Goal: Communication & Community: Answer question/provide support

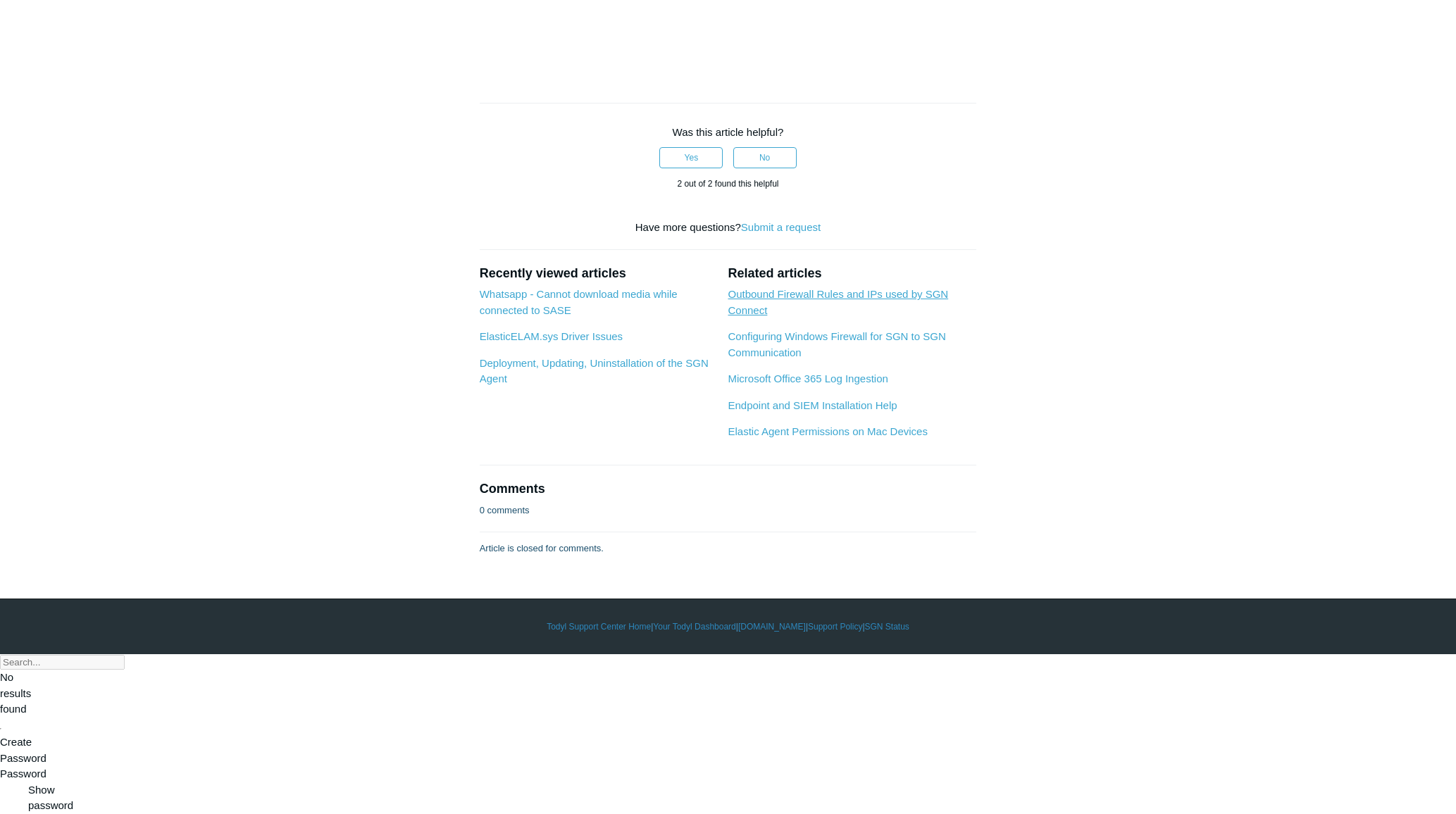
scroll to position [1948, 0]
drag, startPoint x: 825, startPoint y: 493, endPoint x: 902, endPoint y: 489, distance: 77.1
copy strong "SelectTransport"
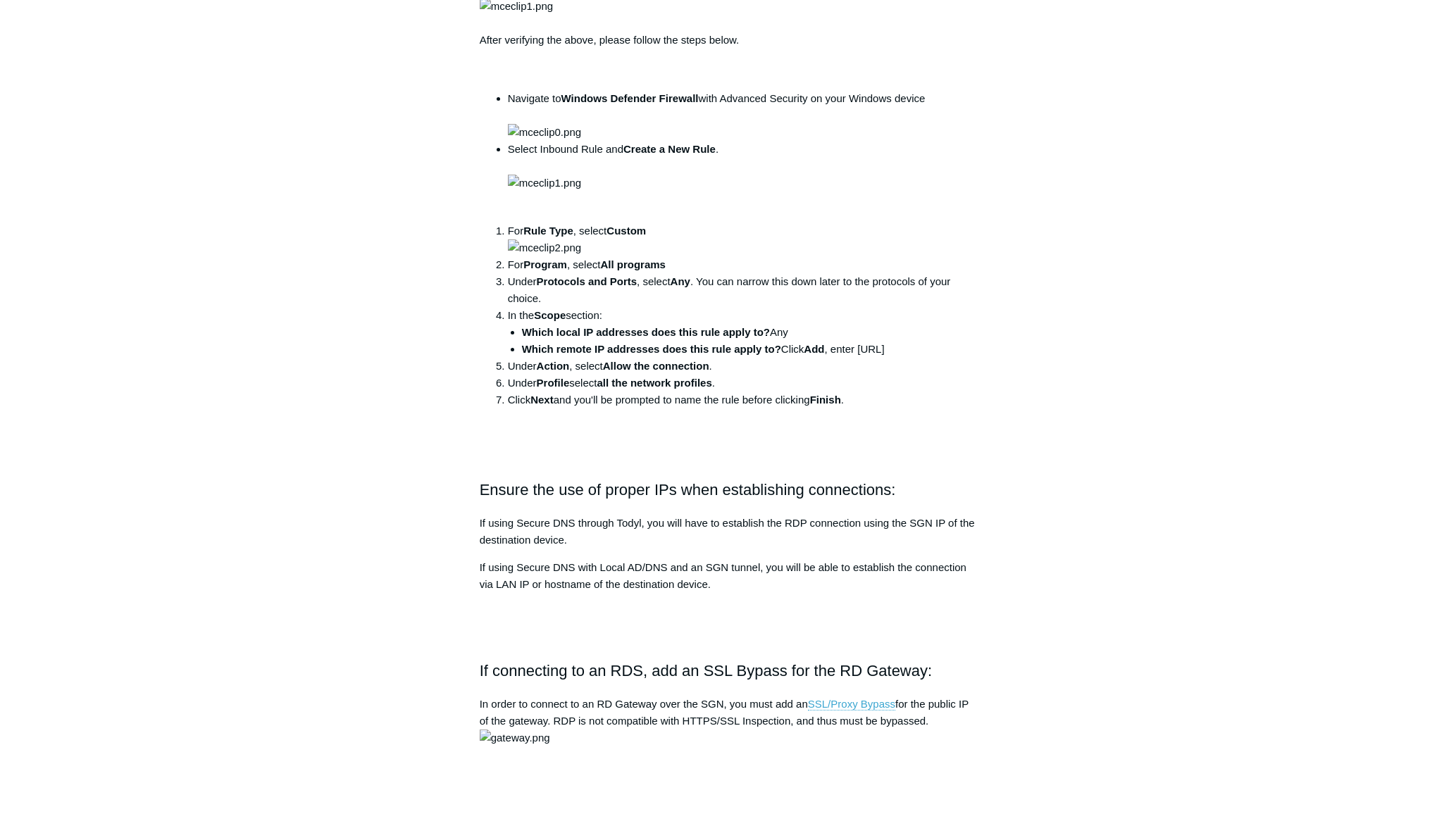
scroll to position [0, 0]
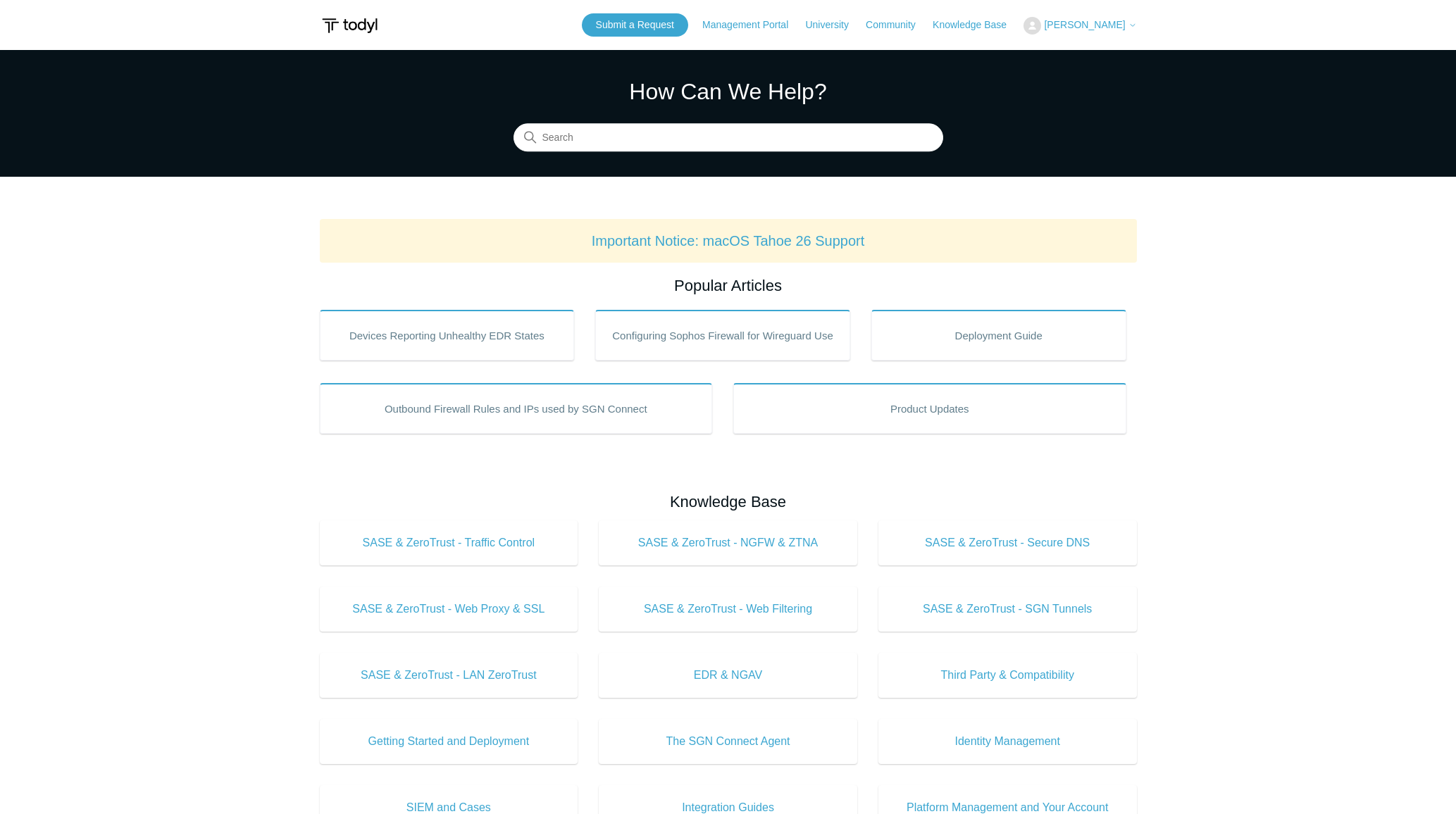
click at [1091, 21] on span "[PERSON_NAME]" at bounding box center [1084, 24] width 81 height 11
click at [1098, 50] on link "My Support Requests" at bounding box center [1093, 56] width 137 height 25
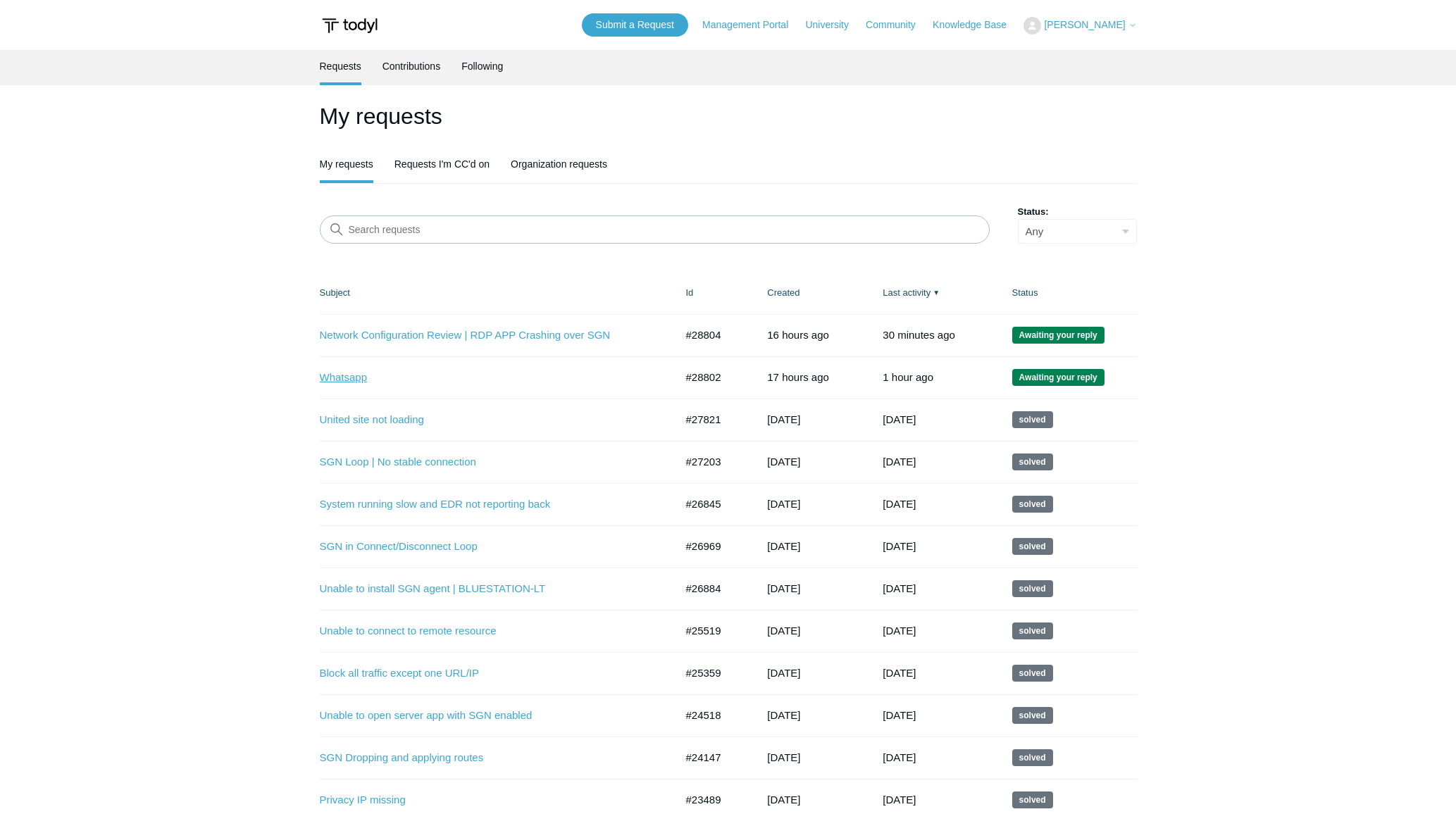
click at [364, 380] on link "Whatsapp" at bounding box center [486, 378] width 334 height 16
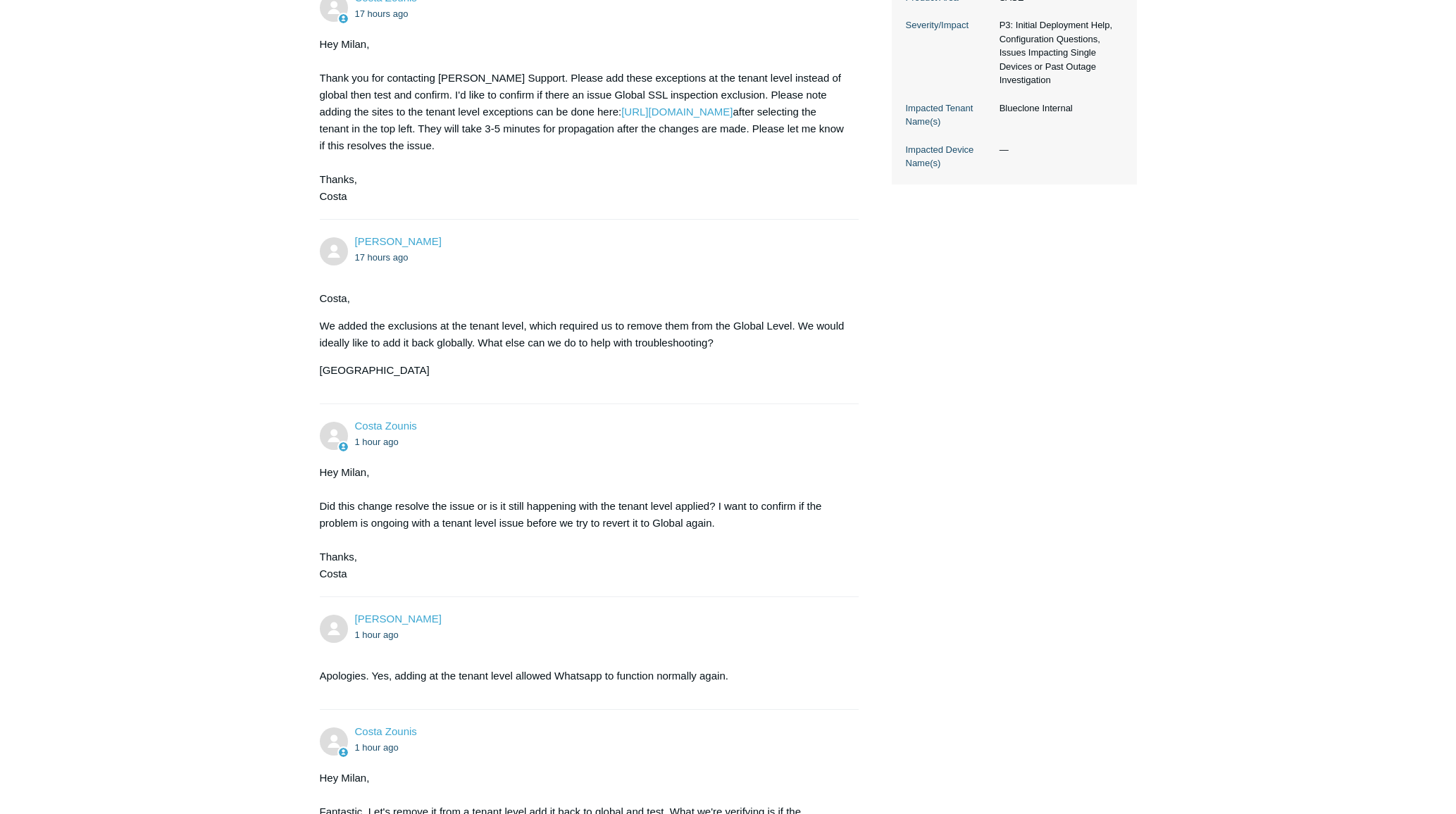
scroll to position [755, 0]
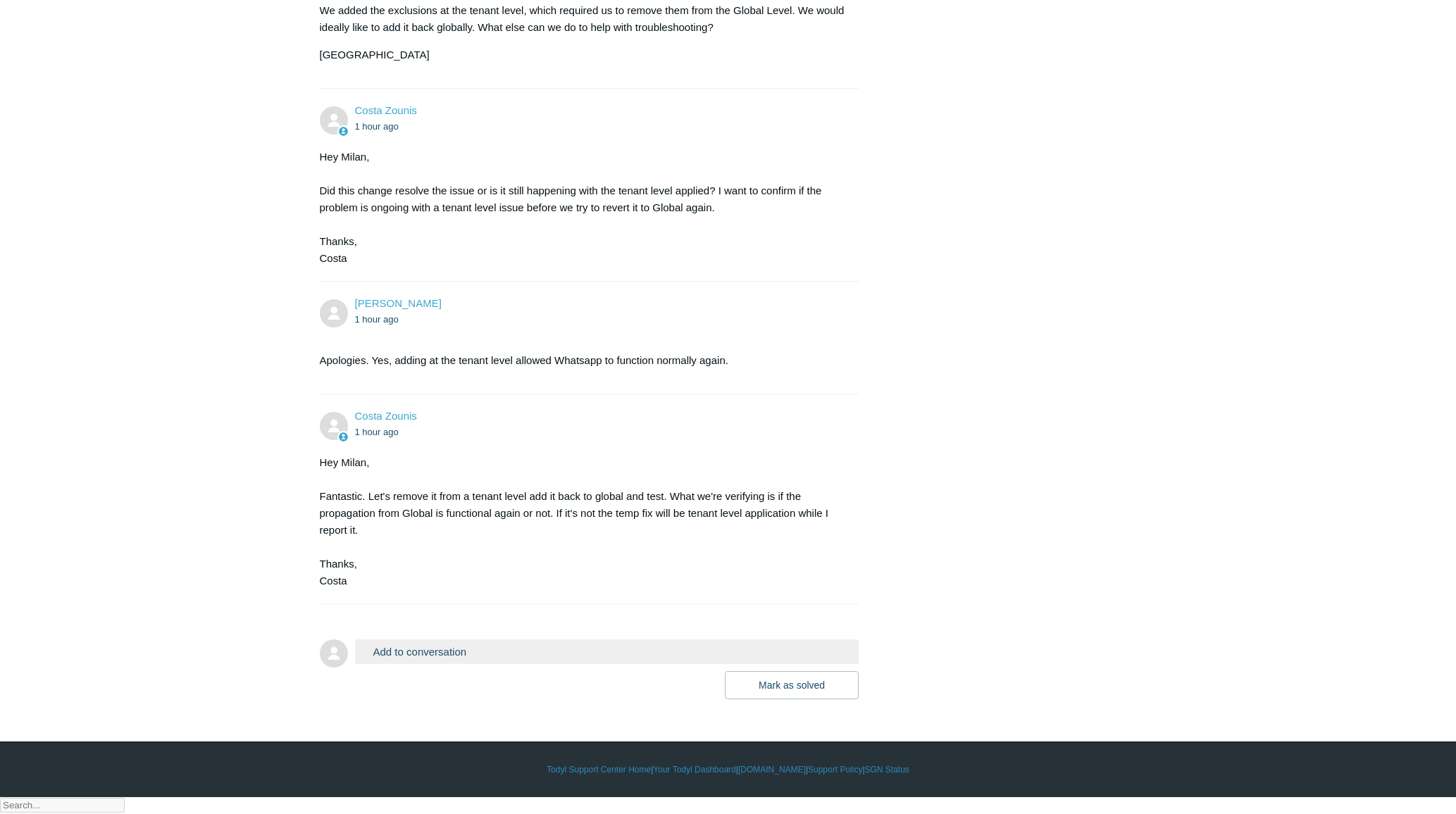
click at [459, 664] on button "Add to conversation" at bounding box center [607, 652] width 505 height 25
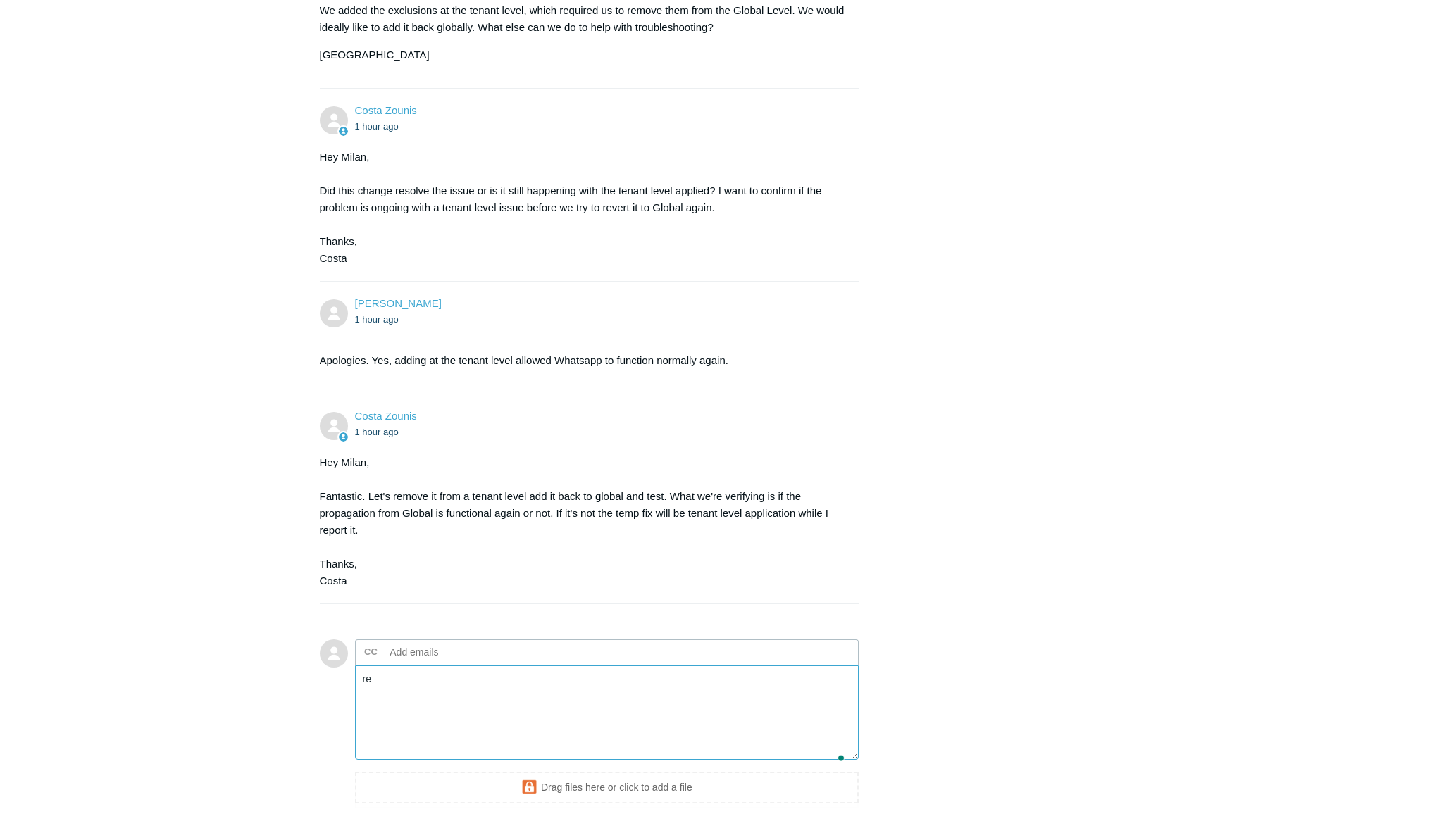
type textarea "r"
click at [468, 719] on textarea "Costa, Unfortunately, removing the tenant and placing them back at the Global l…" at bounding box center [607, 713] width 505 height 95
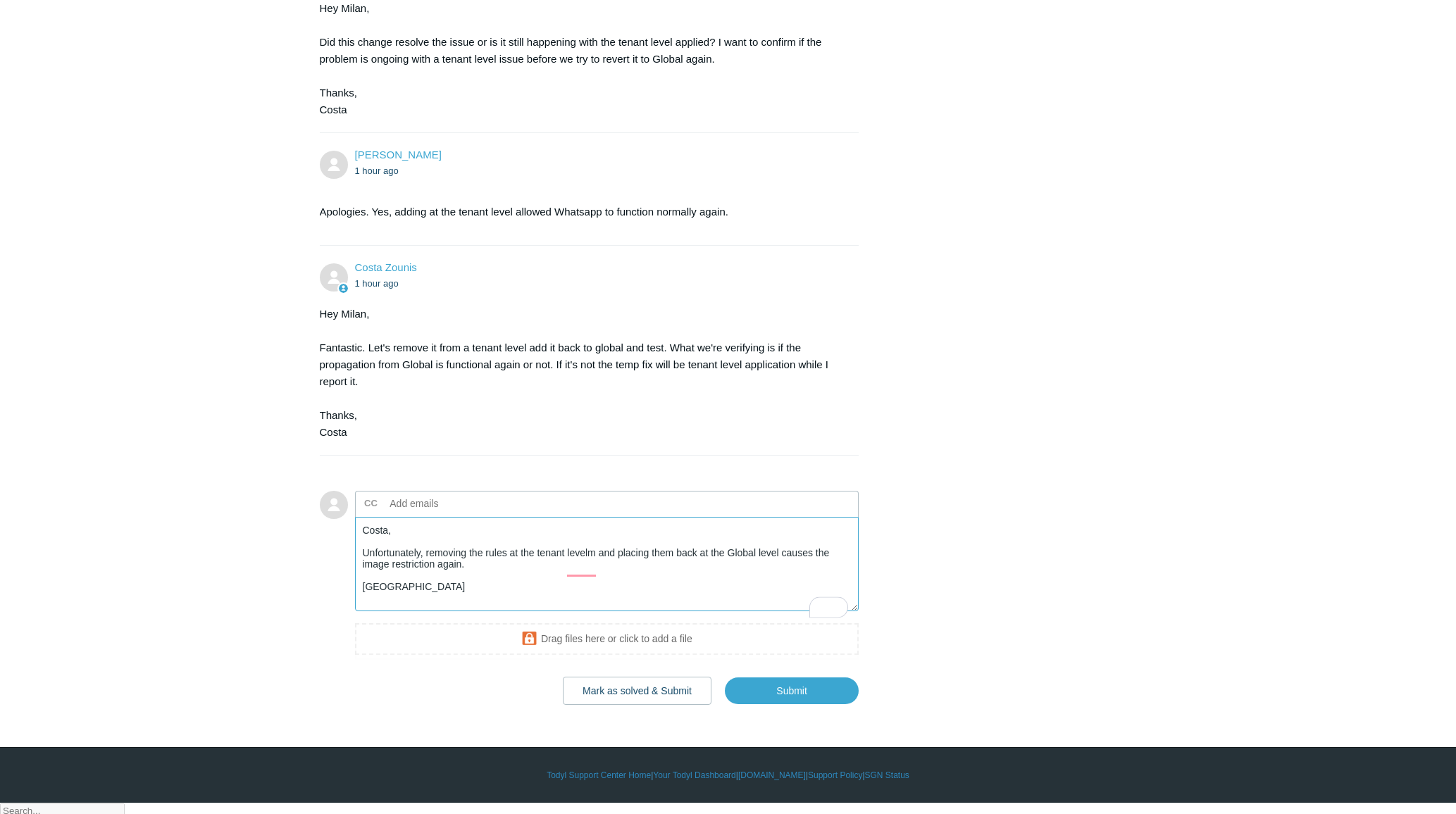
scroll to position [909, 0]
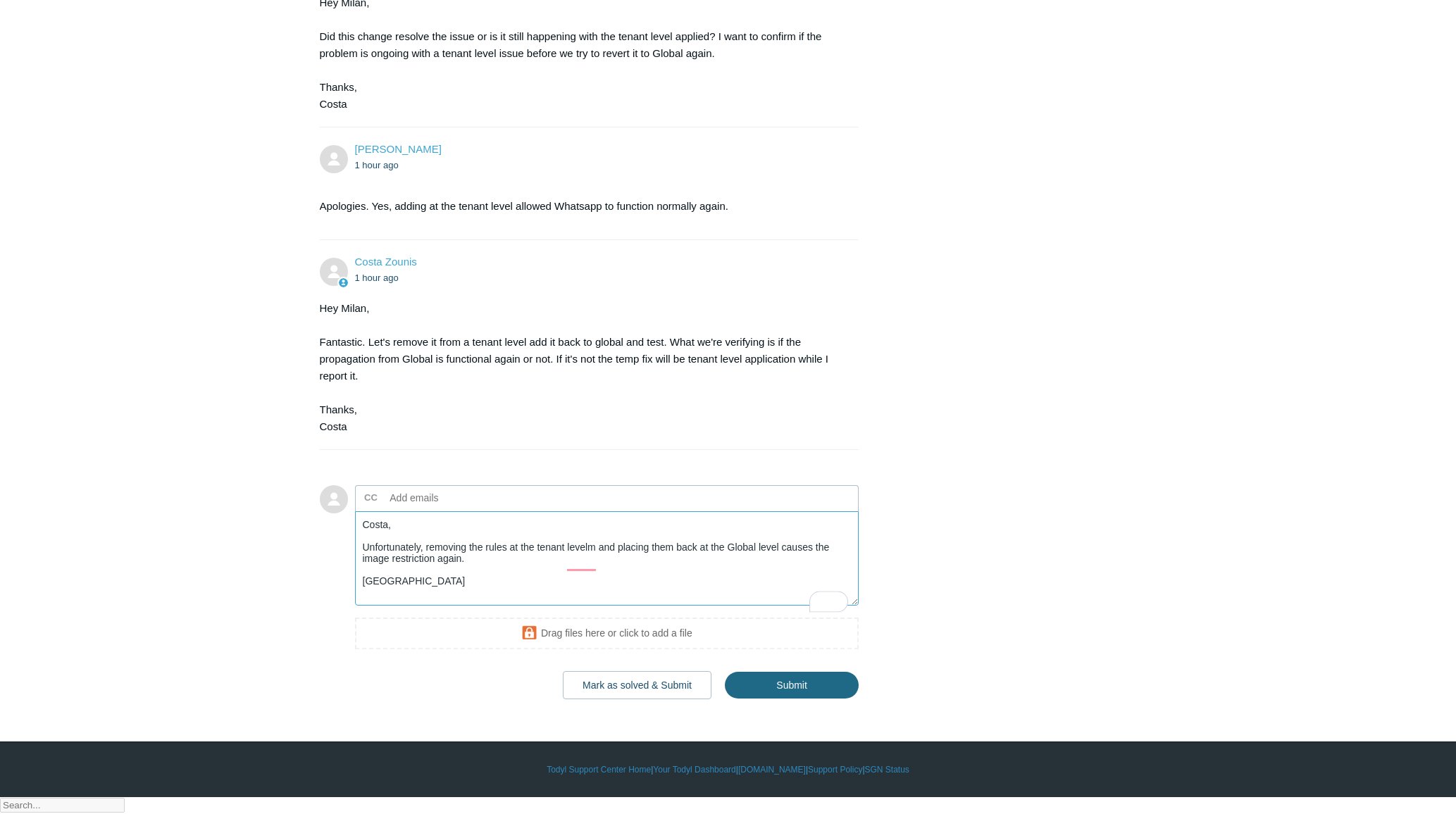
type textarea "Costa, Unfortunately, removing the rules at the tenant levelm and placing them …"
click at [773, 700] on input "Submit" at bounding box center [791, 686] width 134 height 29
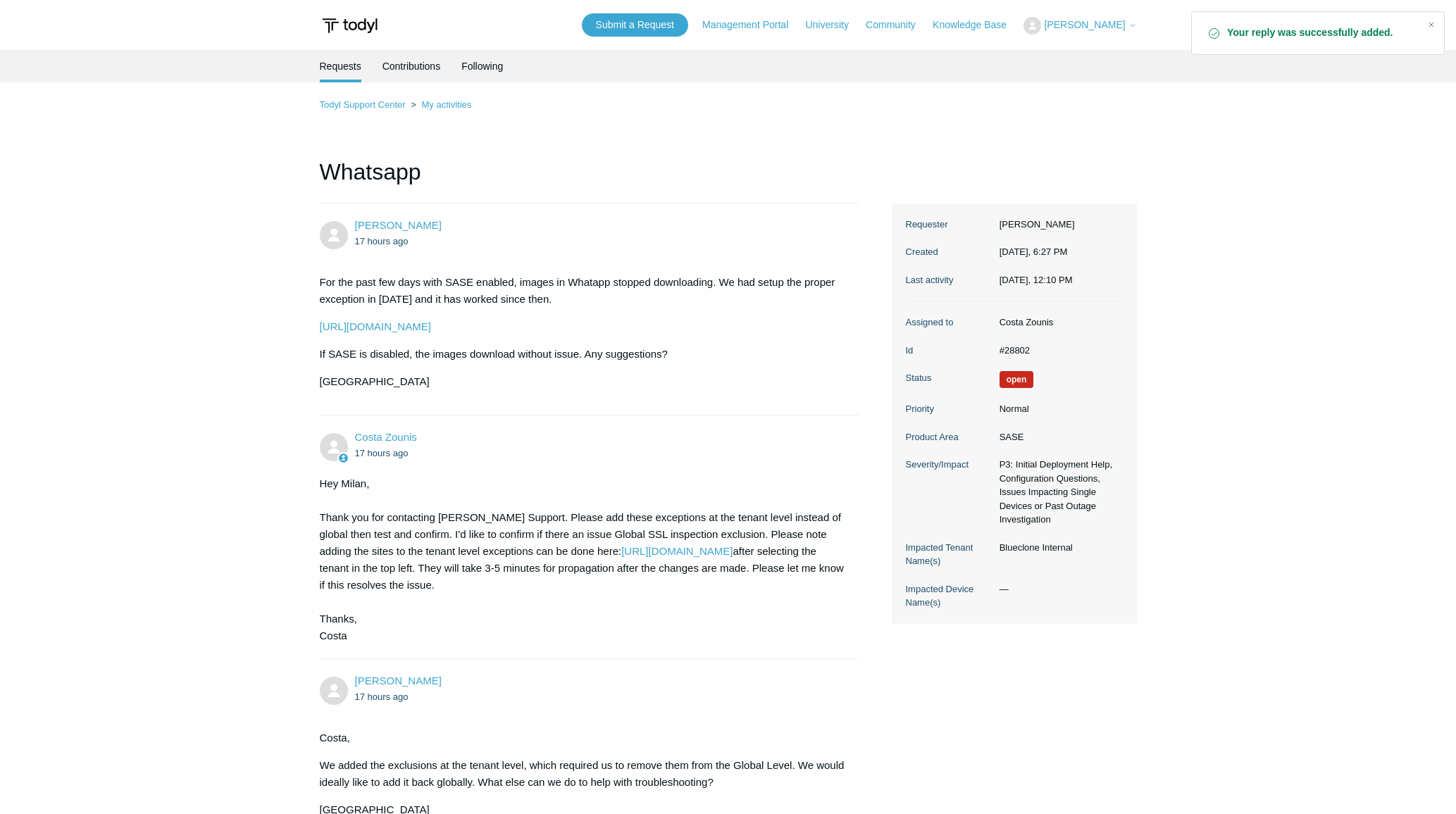
click at [1096, 21] on span "Milan Baria" at bounding box center [1084, 24] width 81 height 11
click at [1085, 53] on link "My Support Requests" at bounding box center [1093, 56] width 137 height 25
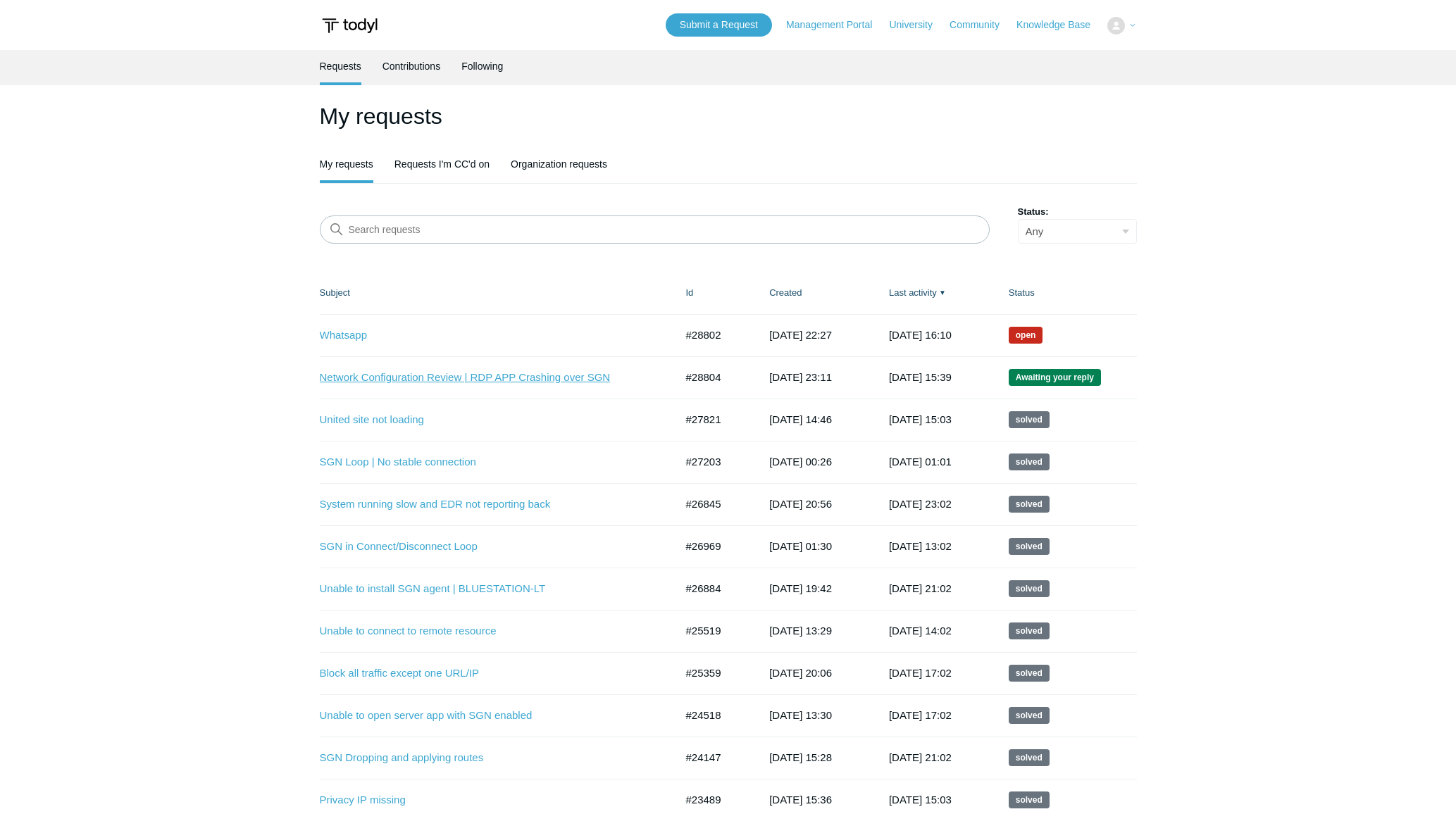
click at [393, 377] on link "Network Configuration Review | RDP APP Crashing over SGN" at bounding box center [486, 378] width 334 height 16
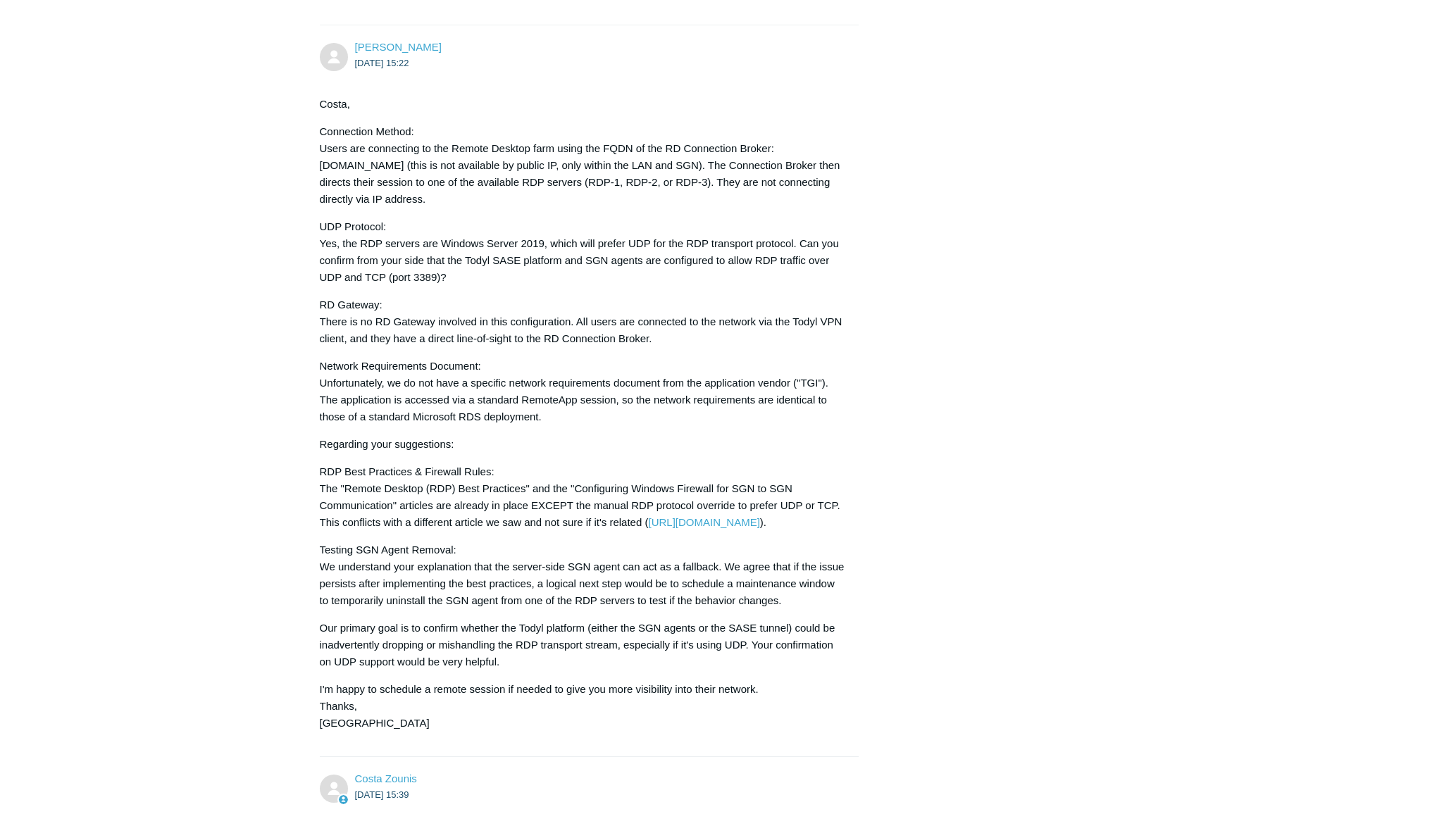
scroll to position [2964, 0]
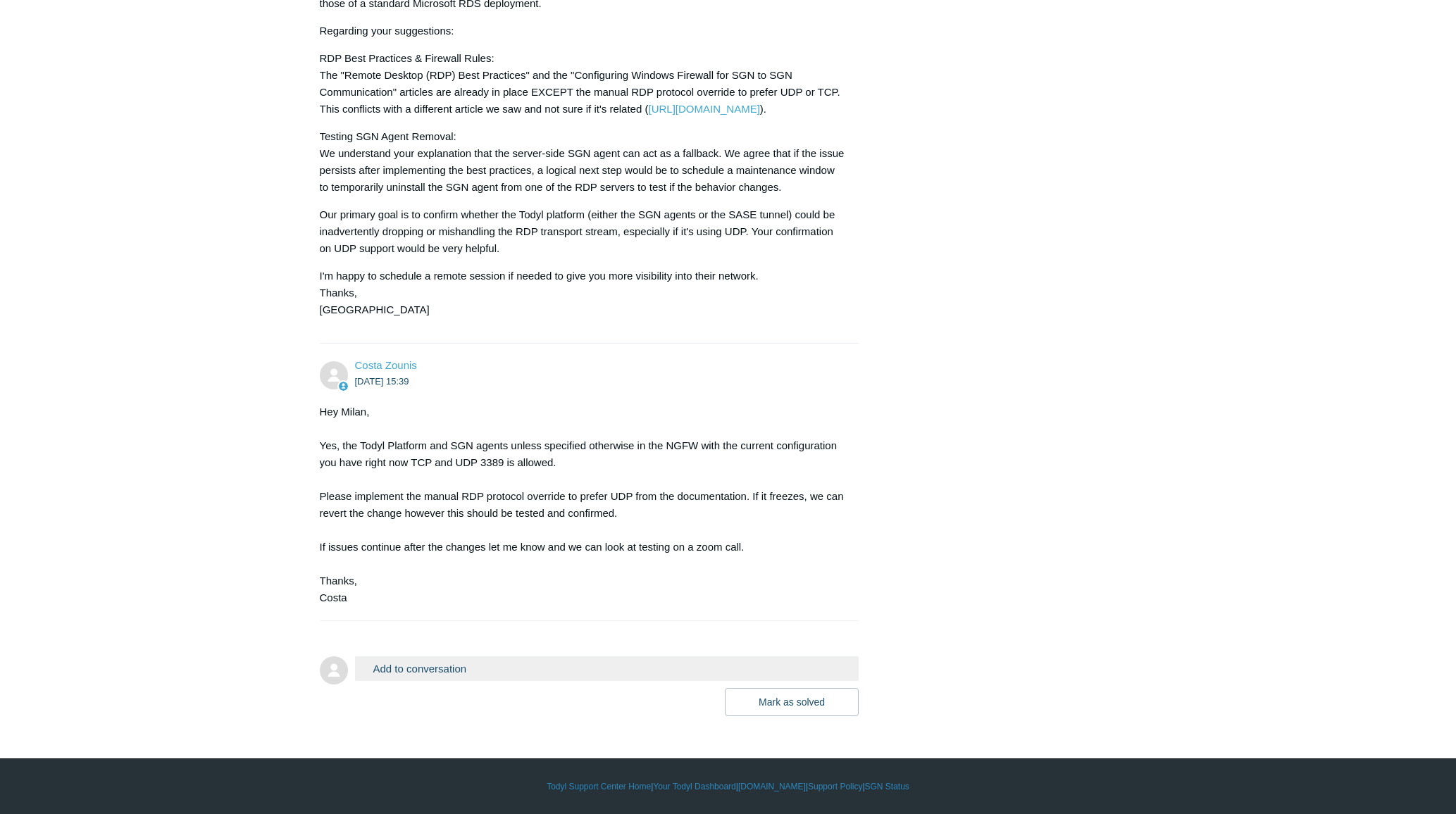
click at [450, 670] on button "Add to conversation" at bounding box center [607, 669] width 505 height 25
click at [573, 664] on button "Add to conversation" at bounding box center [607, 669] width 505 height 25
click at [370, 671] on button "Add to conversation" at bounding box center [607, 669] width 505 height 25
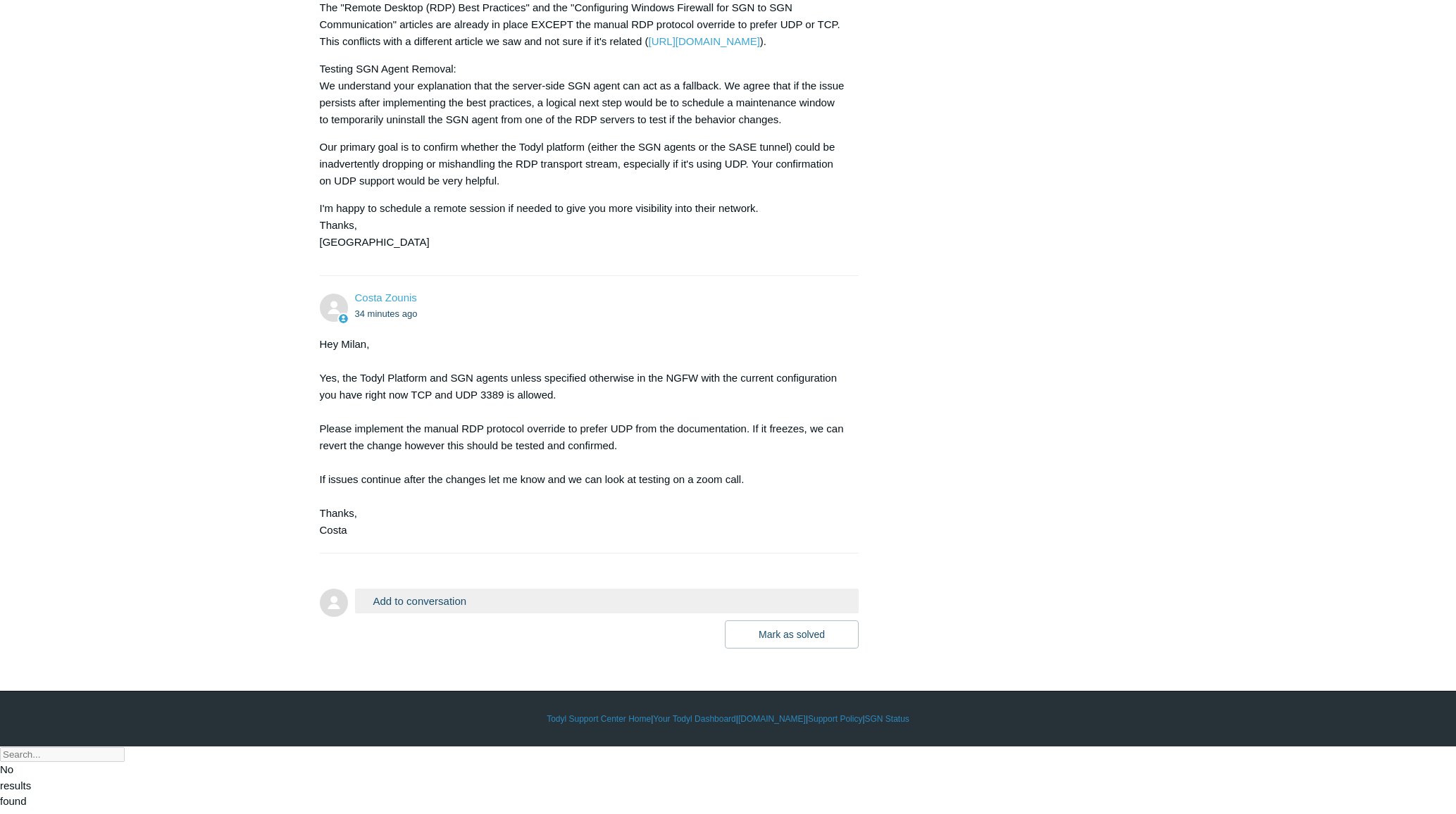
click at [409, 614] on button "Add to conversation" at bounding box center [607, 601] width 505 height 25
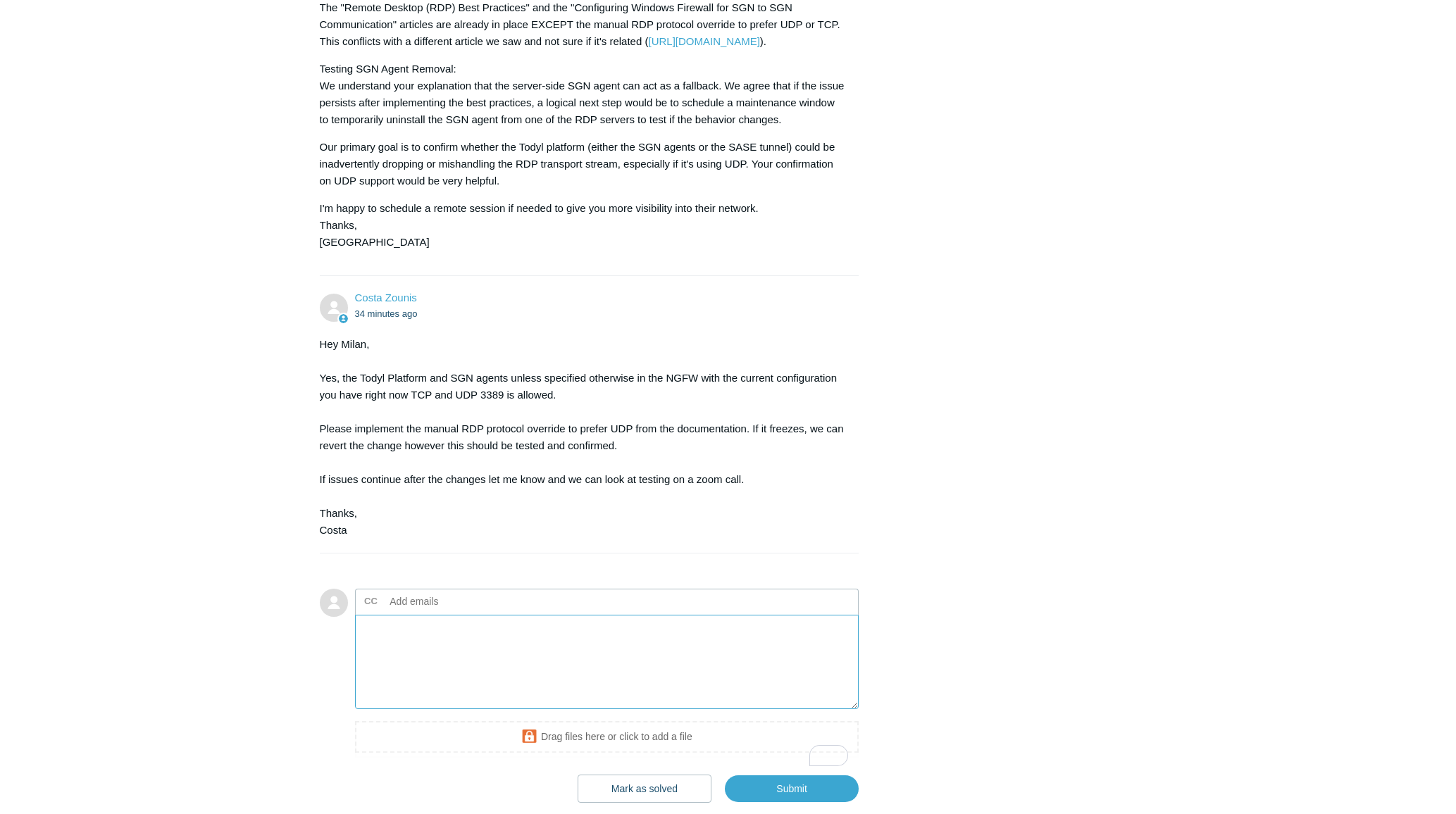
click at [512, 710] on textarea "To enrich screen reader interactions, please activate Accessibility in Grammarl…" at bounding box center [607, 663] width 505 height 95
click at [479, 710] on textarea "Costa, The protocol override has been set on endpoint RM-NORTON. It will be reb…" at bounding box center [607, 663] width 505 height 95
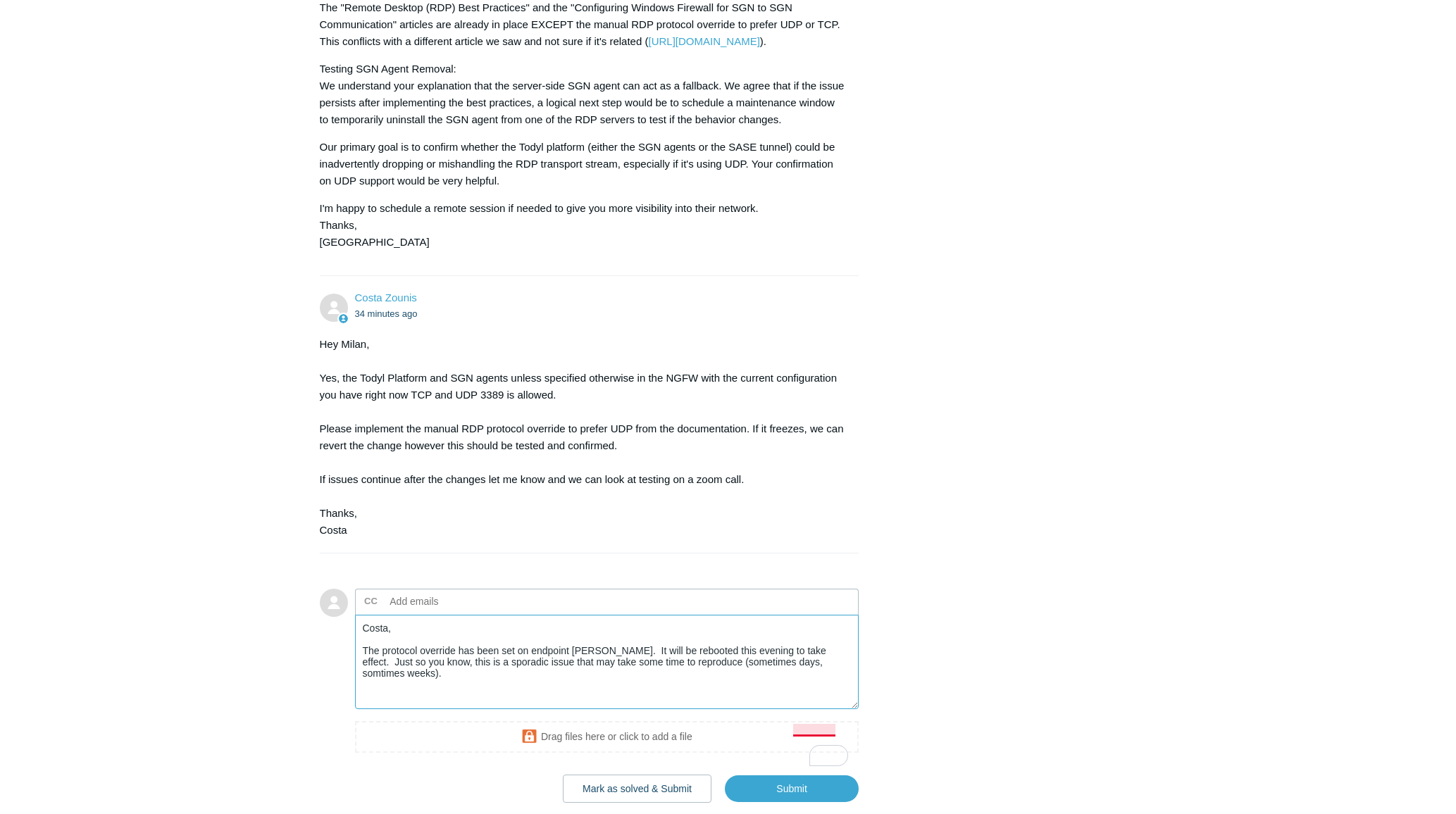
drag, startPoint x: 818, startPoint y: 731, endPoint x: 772, endPoint y: 741, distance: 47.1
click at [738, 710] on textarea "Costa, The protocol override has been set on endpoint RM-NORTON. It will be reb…" at bounding box center [607, 663] width 505 height 95
click at [538, 710] on textarea "Costa, The protocol override has been set on endpoint RM-NORTON. It will be reb…" at bounding box center [607, 663] width 505 height 95
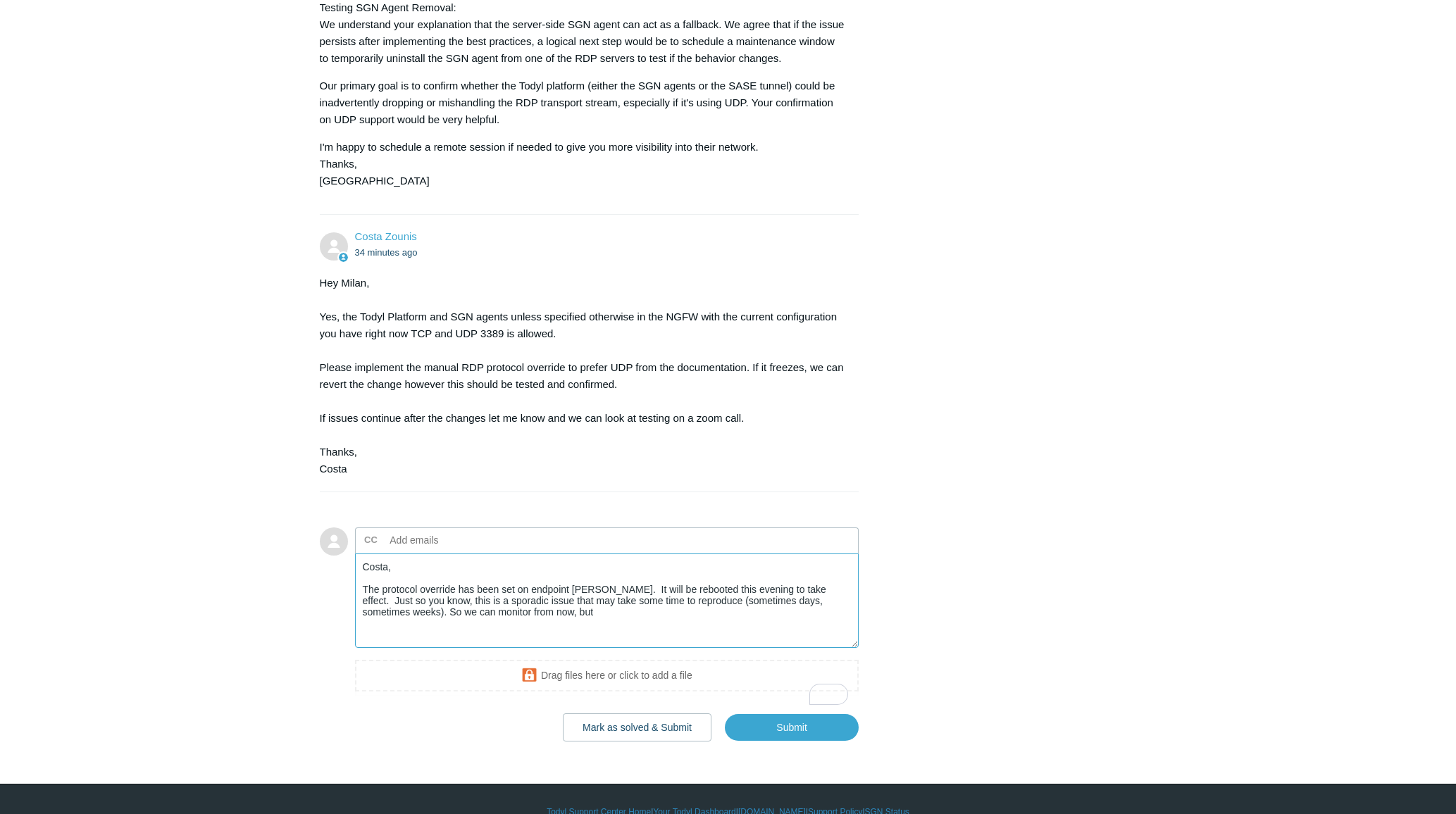
scroll to position [3119, 0]
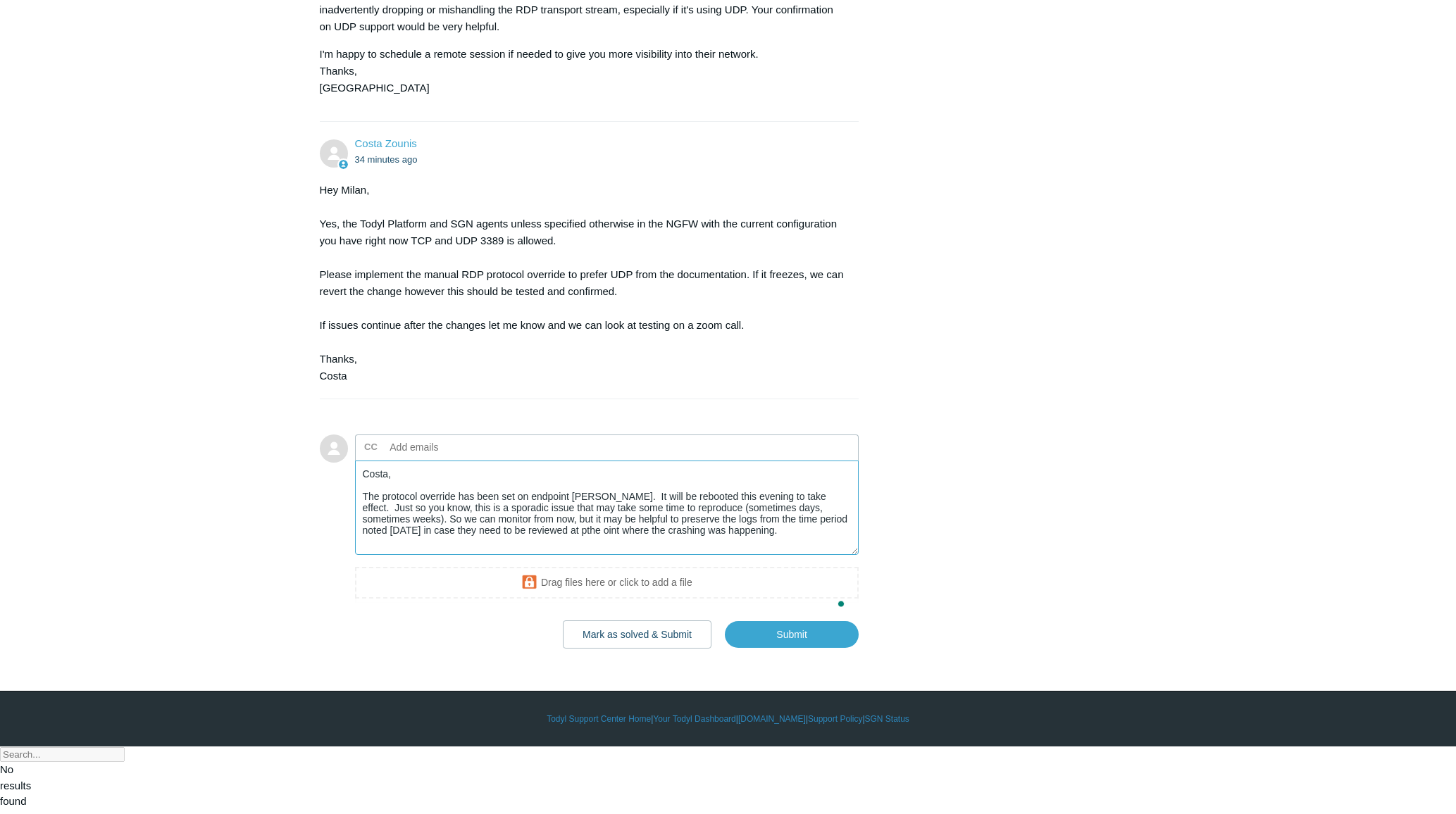
drag, startPoint x: 638, startPoint y: 565, endPoint x: 659, endPoint y: 565, distance: 21.0
click at [638, 556] on textarea "Costa, The protocol override has been set on endpoint RM-NORTON. It will be reb…" at bounding box center [607, 508] width 505 height 95
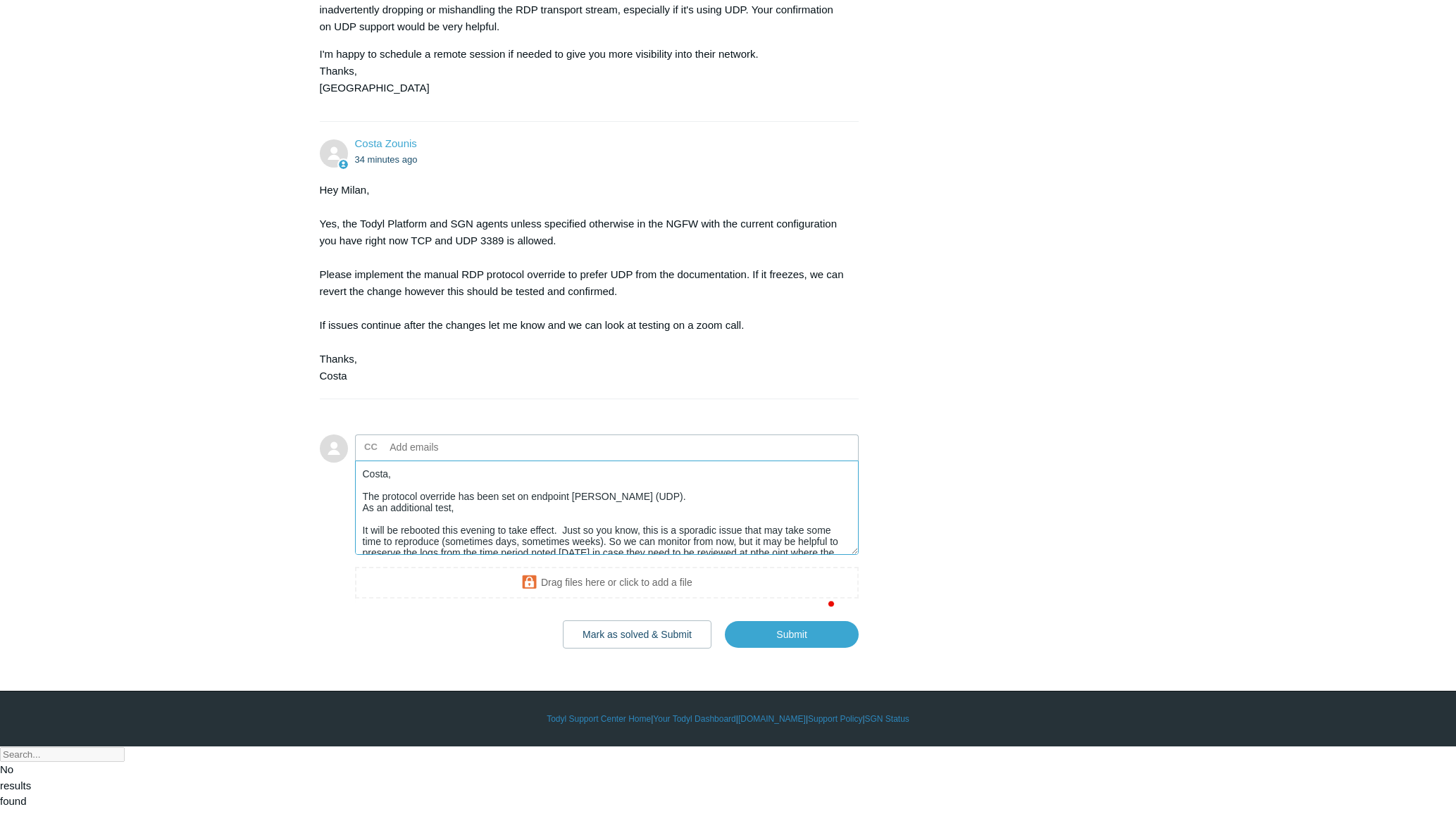
click at [469, 556] on textarea "Costa, The protocol override has been set on endpoint RM-NORTON (UDP). As an ad…" at bounding box center [607, 508] width 505 height 95
click at [463, 556] on textarea "Costa, The protocol override has been set on endpoint RM-NORTON (UDP). As an ad…" at bounding box center [607, 508] width 505 height 95
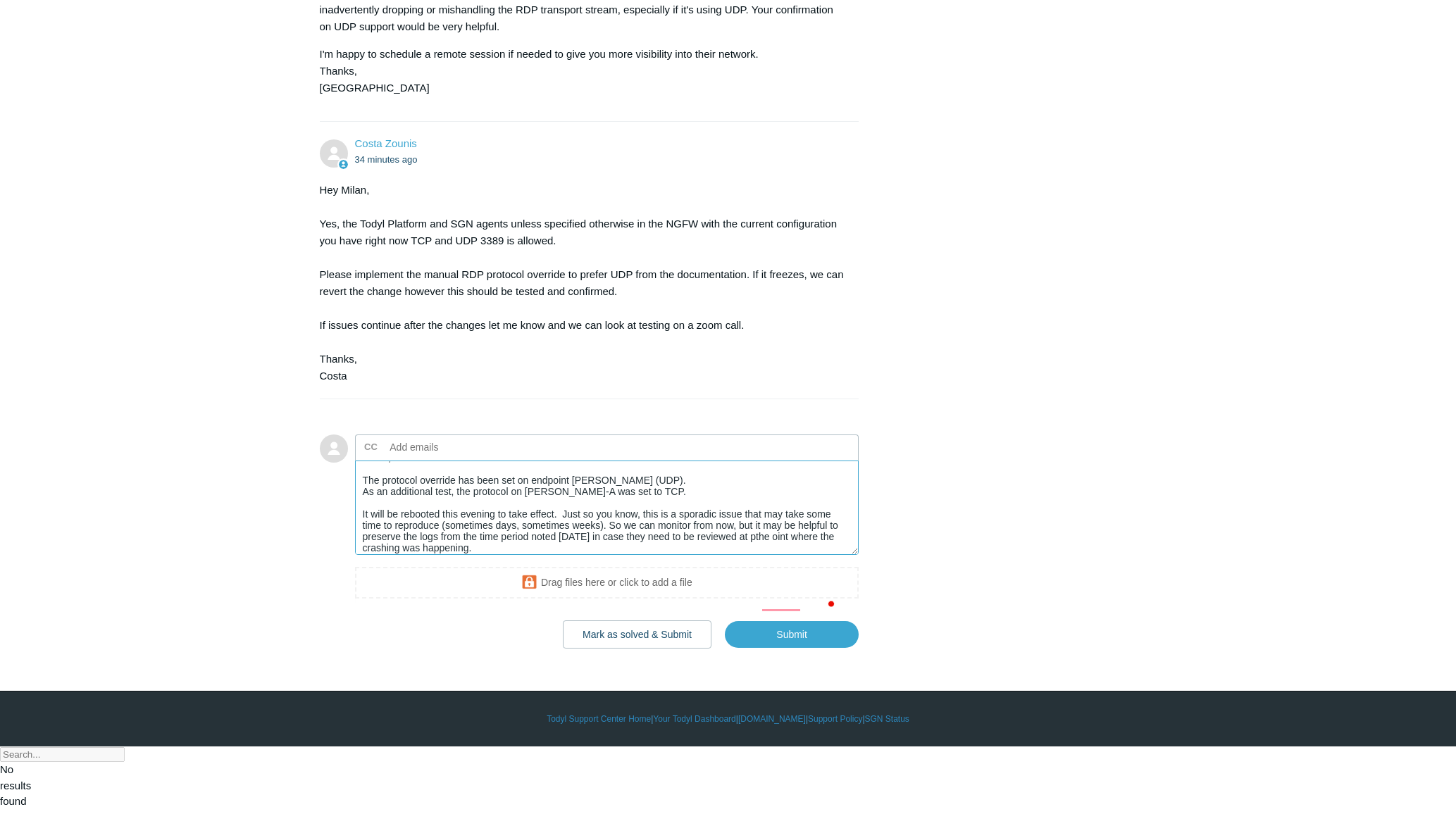
scroll to position [0, 0]
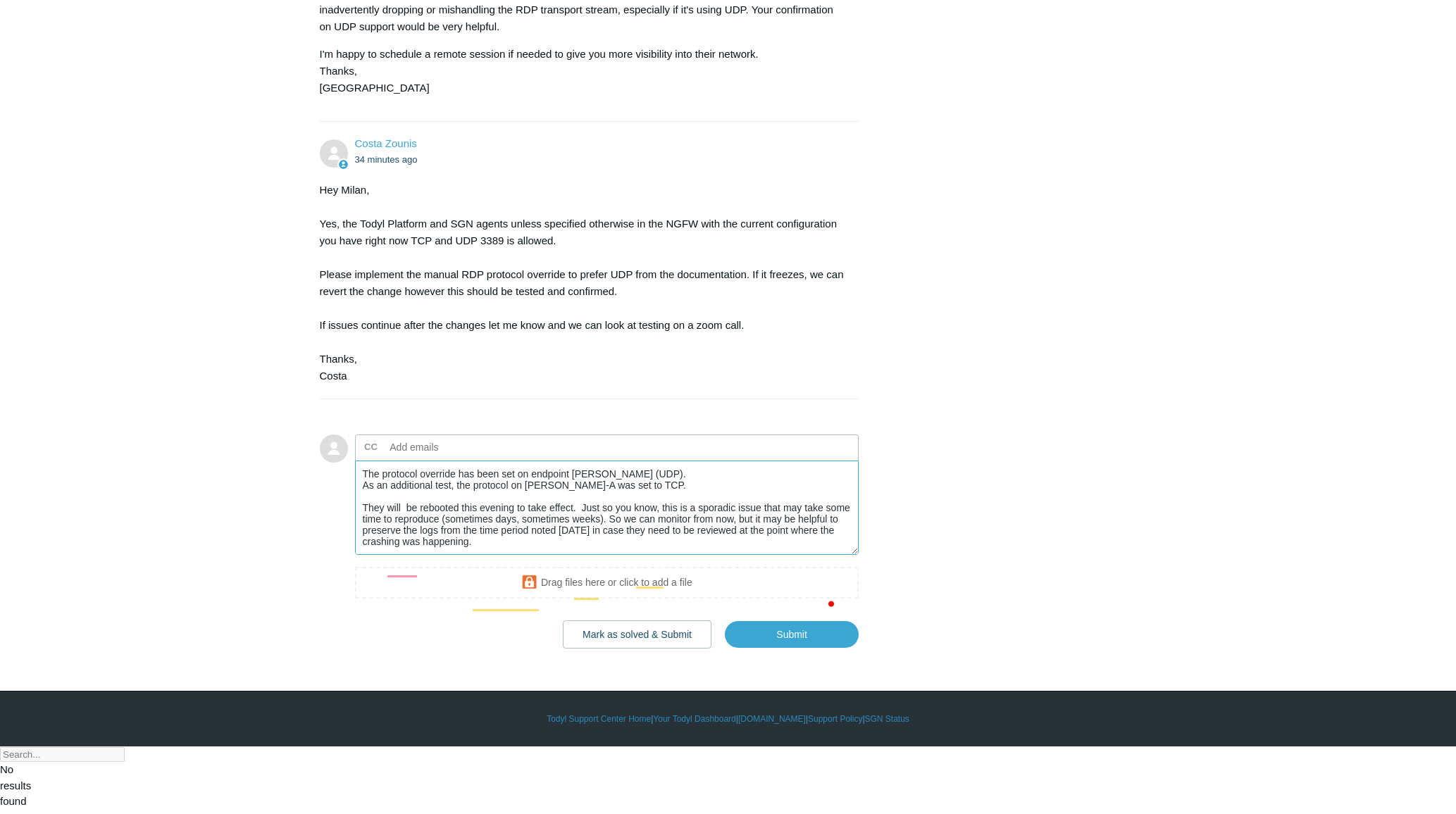
click at [571, 556] on textarea "Costa, The protocol override has been set on endpoint RM-NORTON (UDP). As an ad…" at bounding box center [607, 508] width 505 height 95
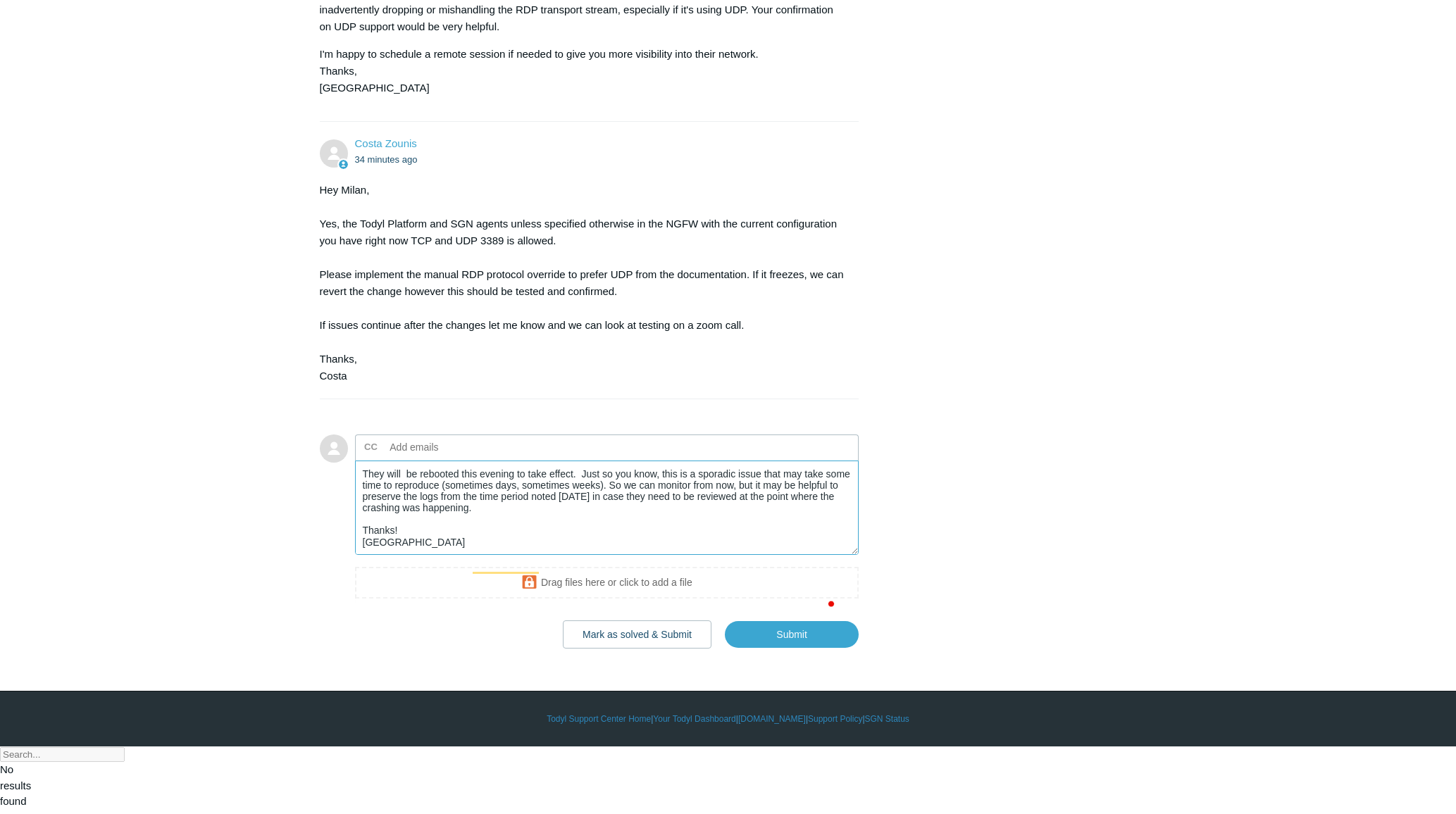
scroll to position [67, 0]
type textarea "Costa, The protocol override has been set on endpoint RM-NORTON (UDP). As an ad…"
click at [775, 649] on input "Submit" at bounding box center [791, 635] width 134 height 29
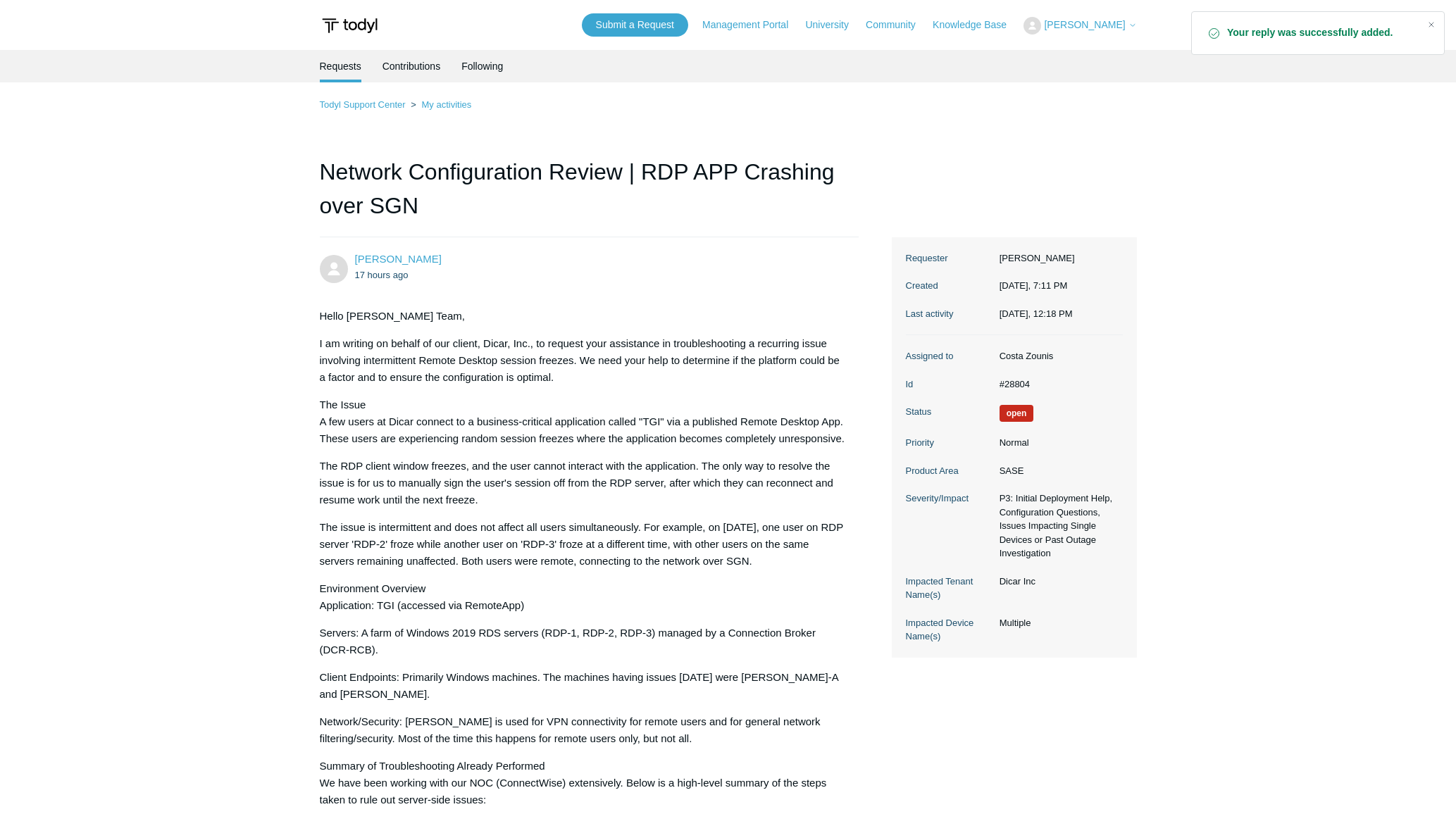
click at [1123, 31] on button "[PERSON_NAME]" at bounding box center [1079, 26] width 113 height 18
click at [1113, 59] on link "My Support Requests" at bounding box center [1093, 56] width 137 height 25
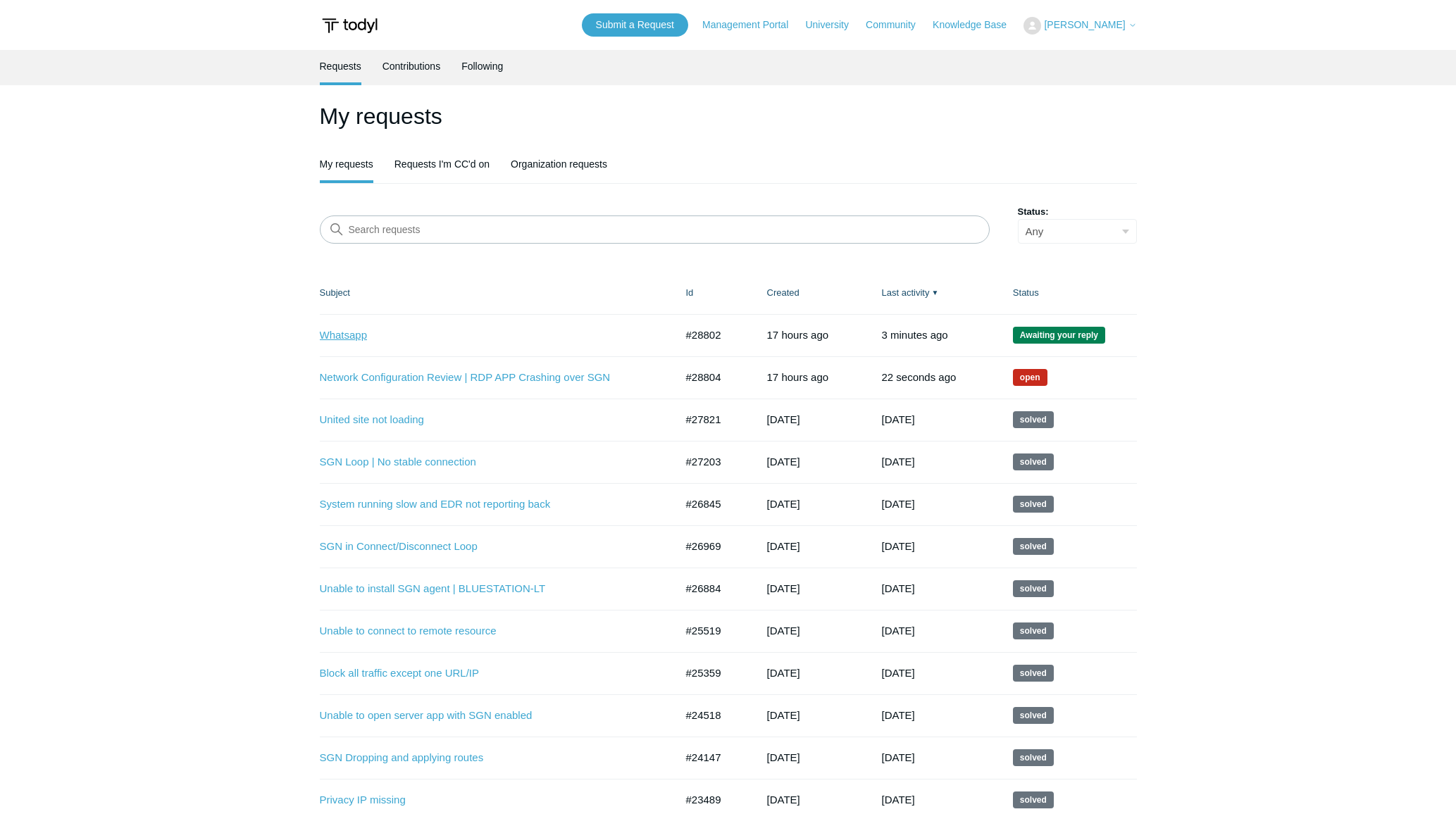
click at [344, 331] on link "Whatsapp" at bounding box center [486, 336] width 334 height 16
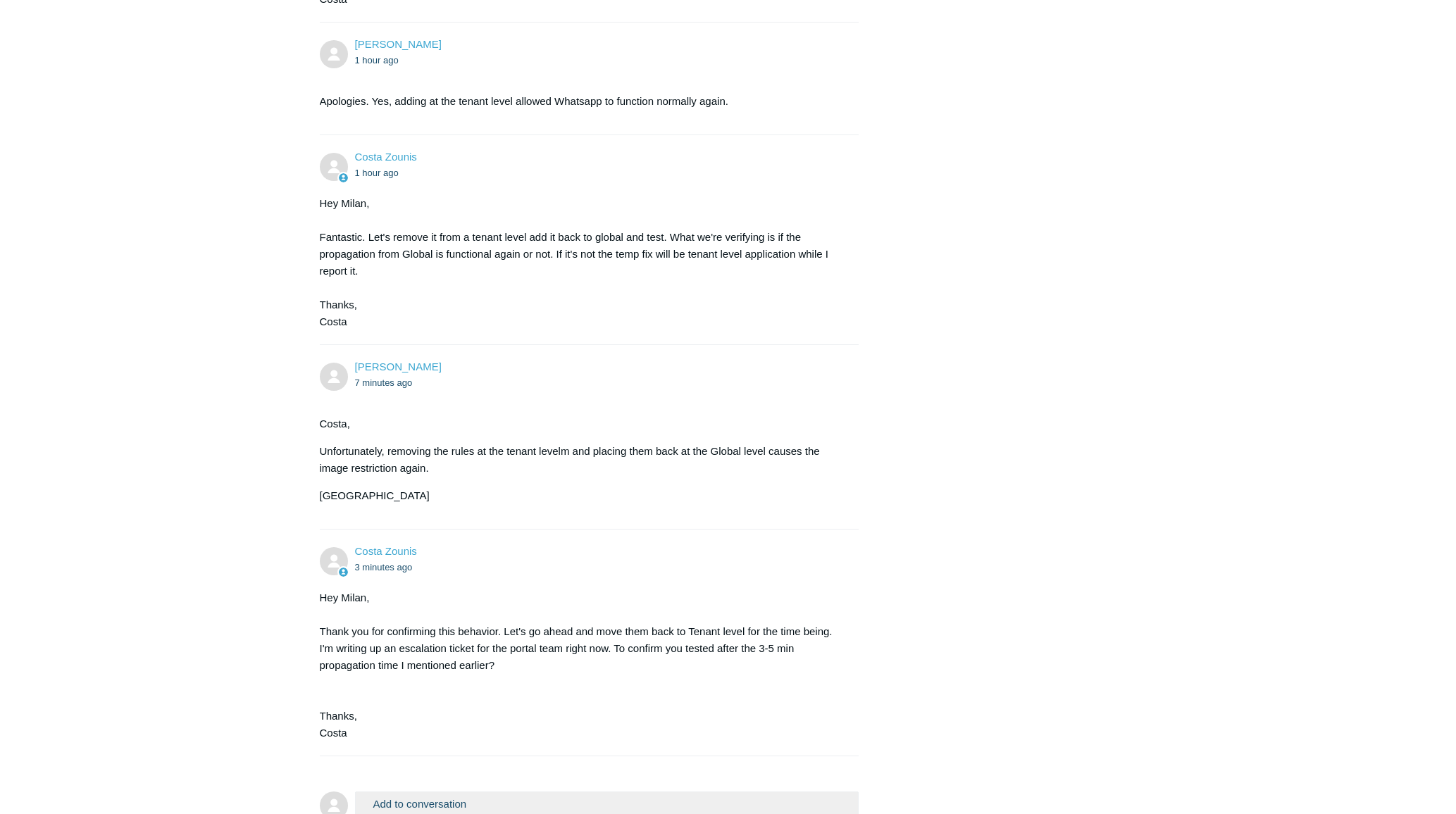
scroll to position [1167, 0]
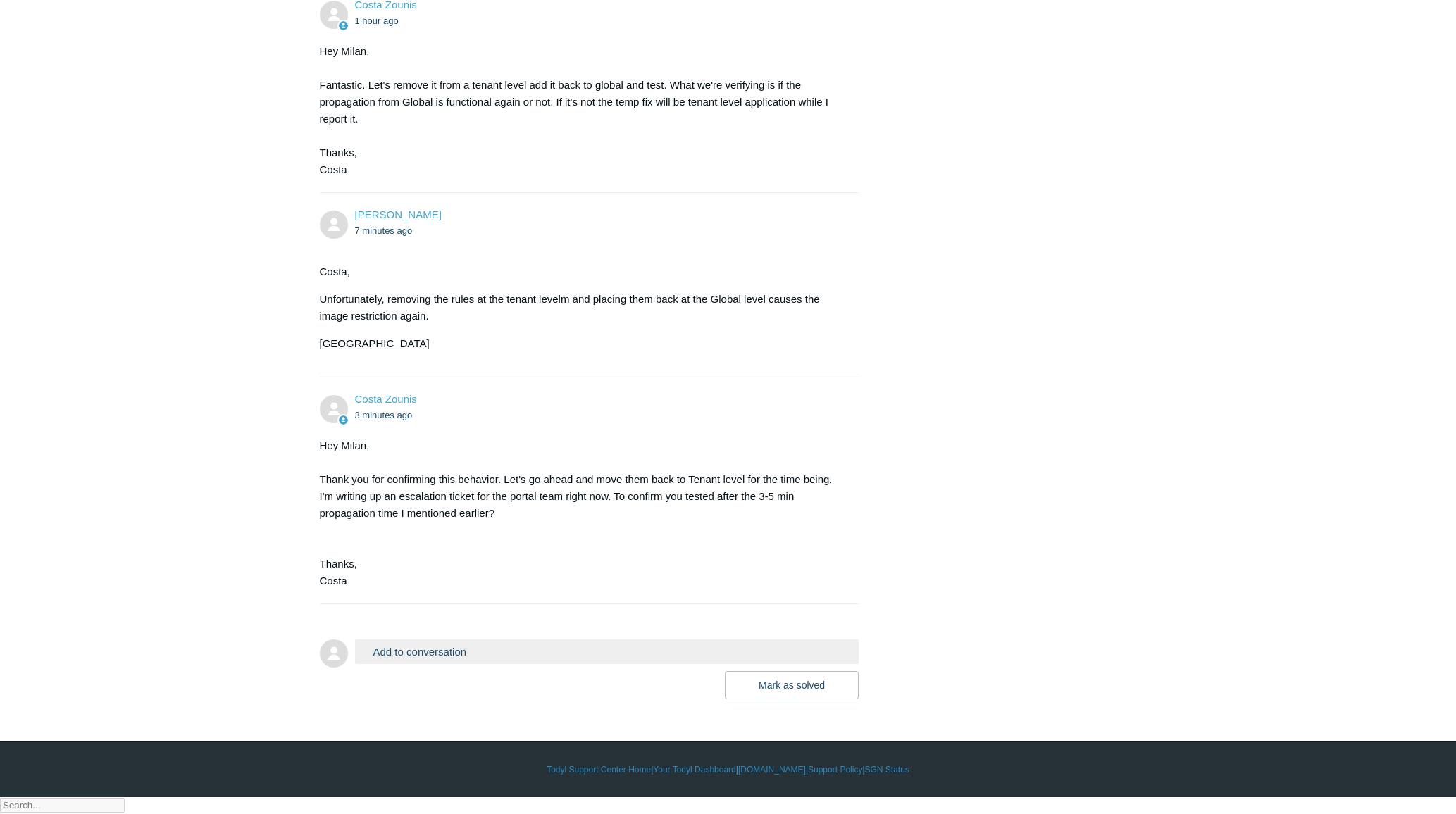
click at [448, 664] on button "Add to conversation" at bounding box center [607, 652] width 505 height 25
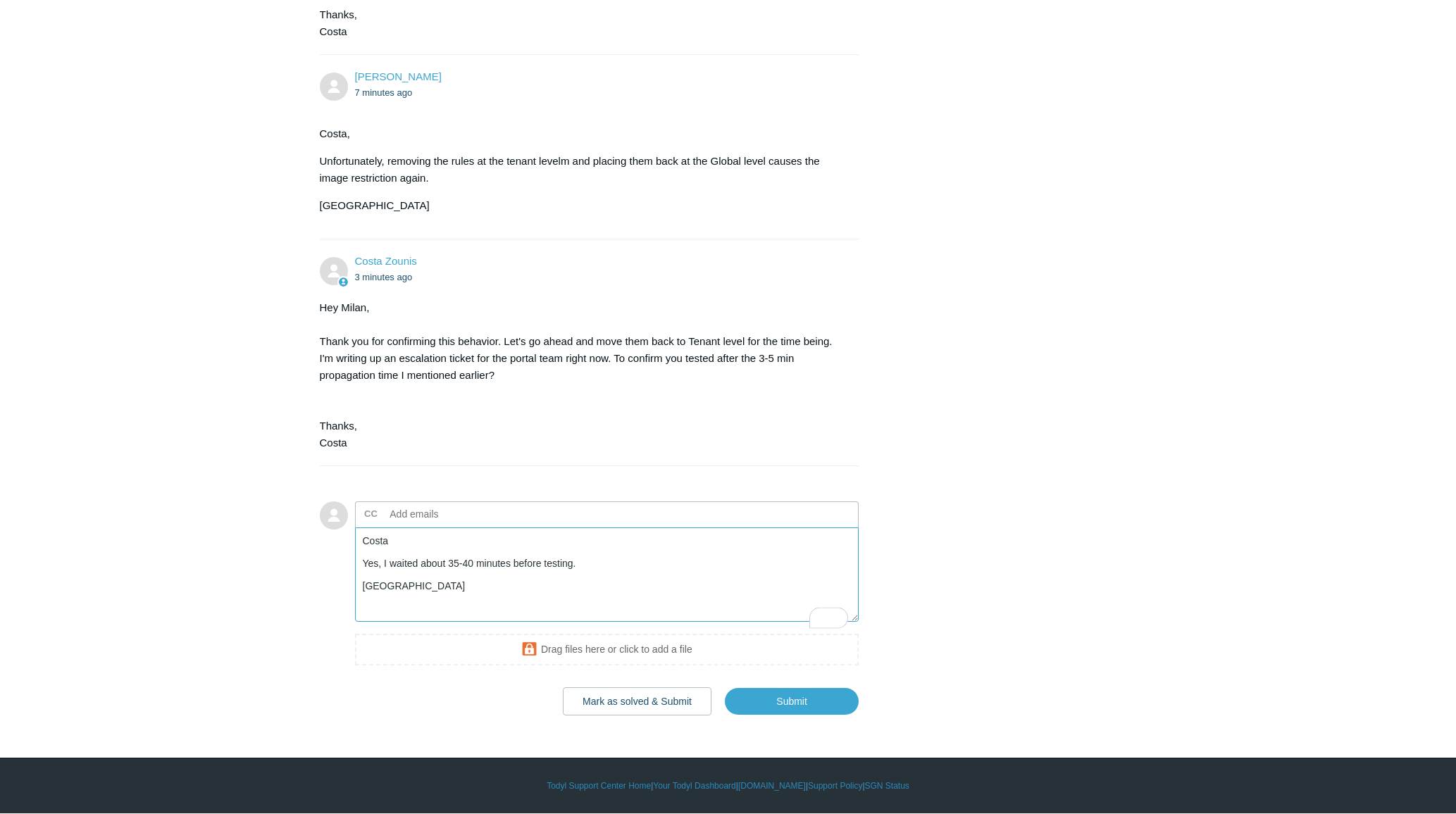
scroll to position [1321, 0]
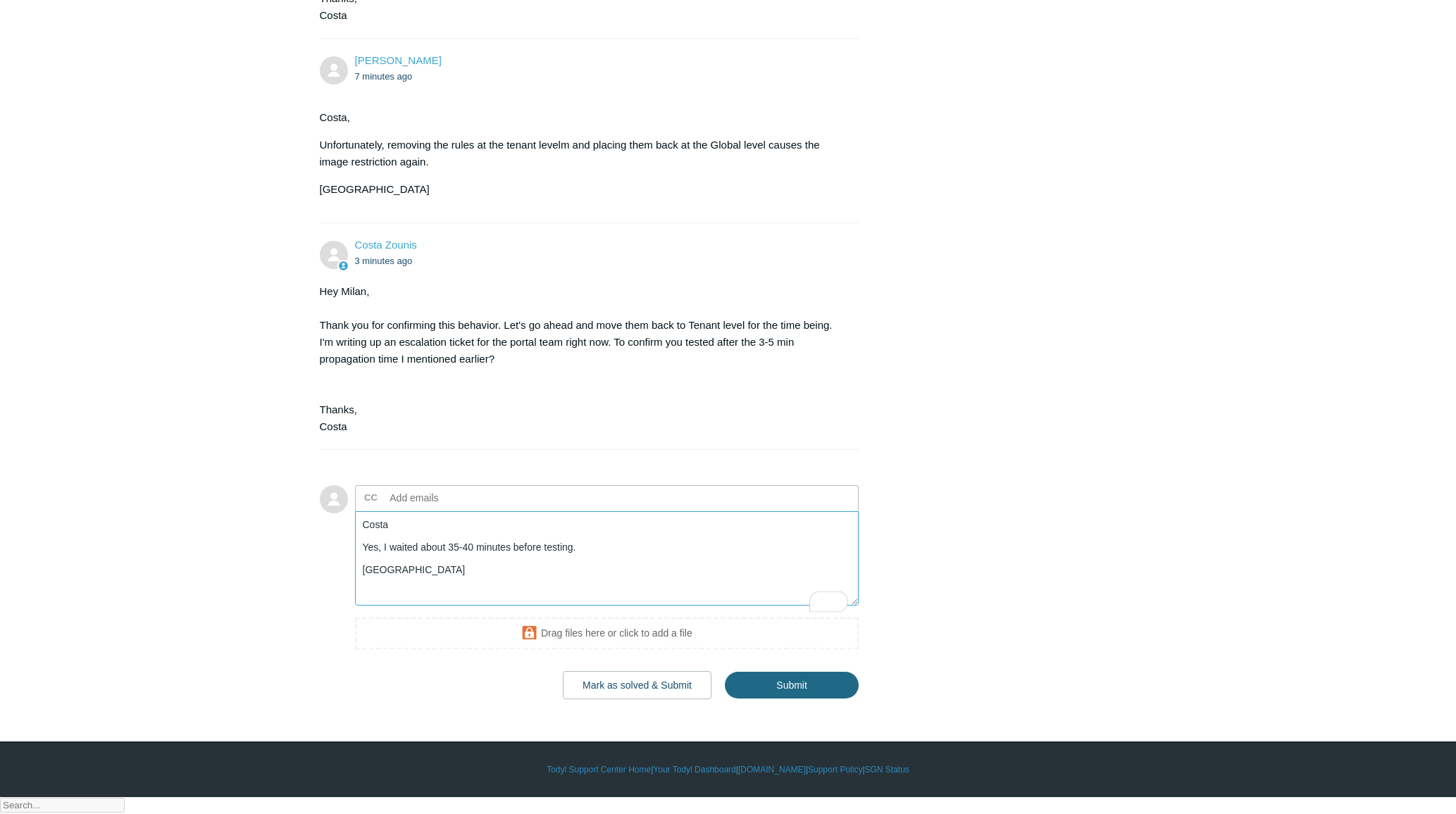
type textarea "Costa Yes, I waited about 35-40 minutes before testing. [GEOGRAPHIC_DATA]"
click at [796, 700] on input "Submit" at bounding box center [791, 686] width 134 height 29
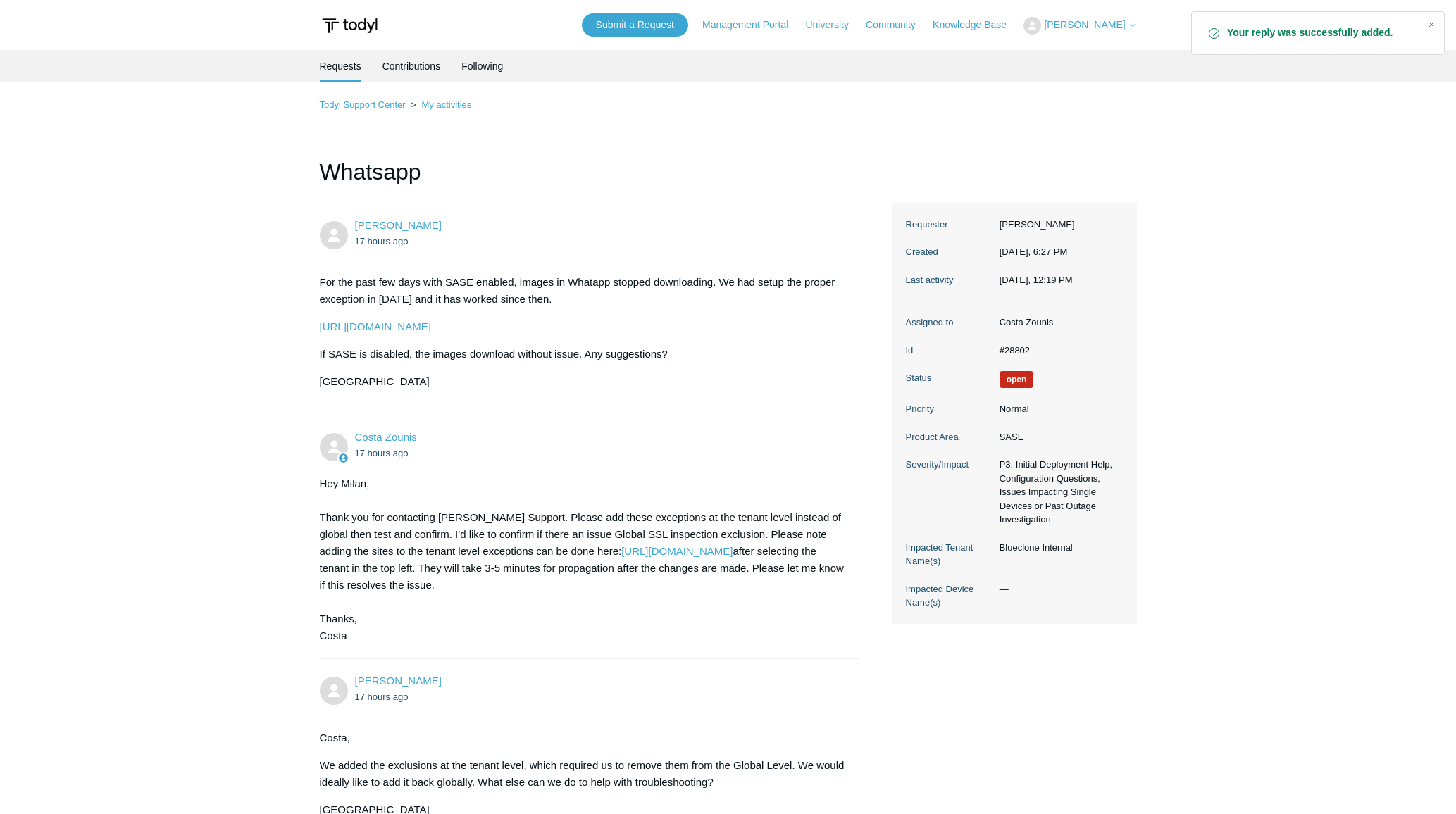
click at [1079, 20] on span "[PERSON_NAME]" at bounding box center [1084, 24] width 81 height 11
click at [1104, 50] on link "My Support Requests" at bounding box center [1093, 56] width 137 height 25
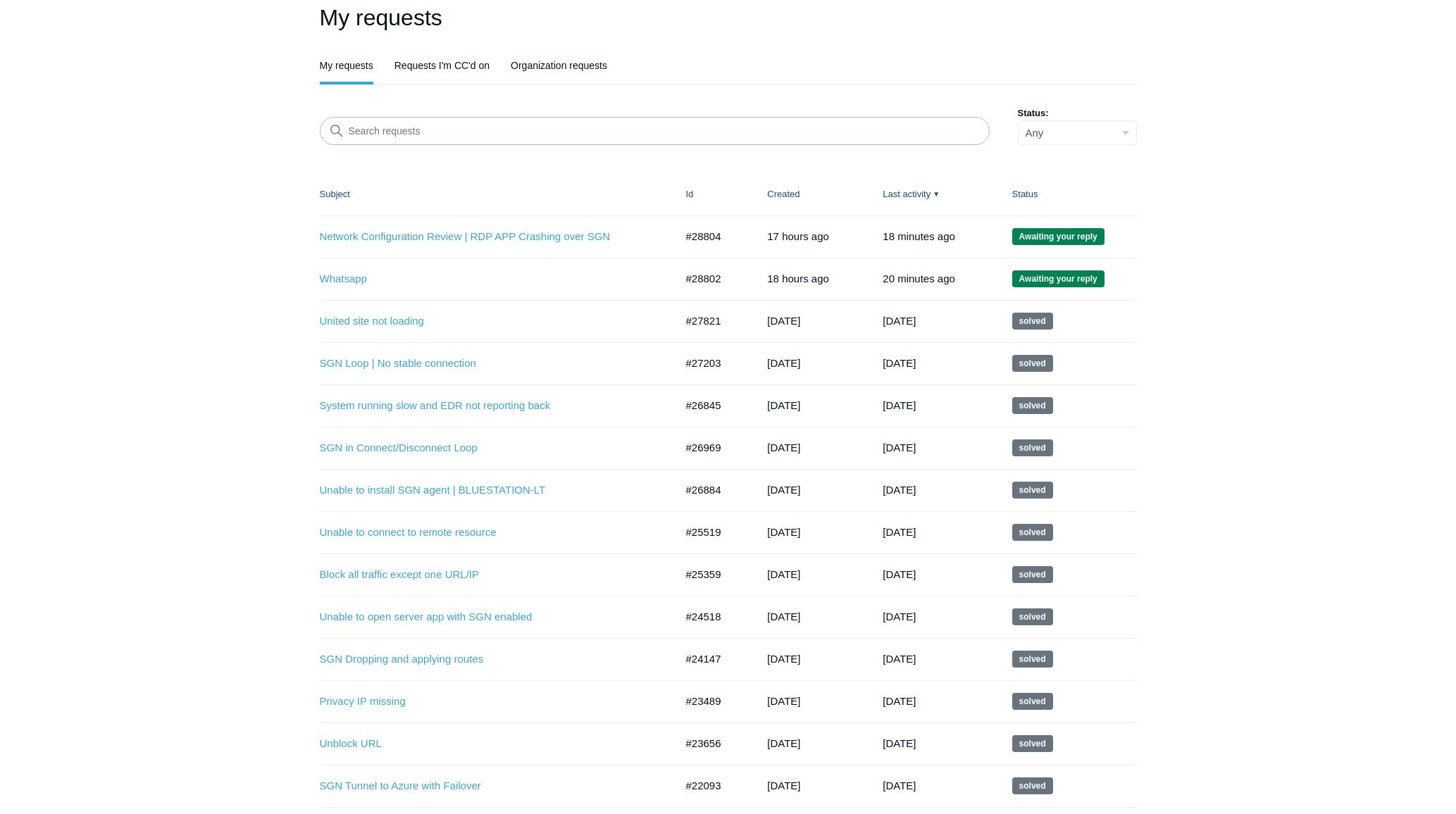
scroll to position [59, 0]
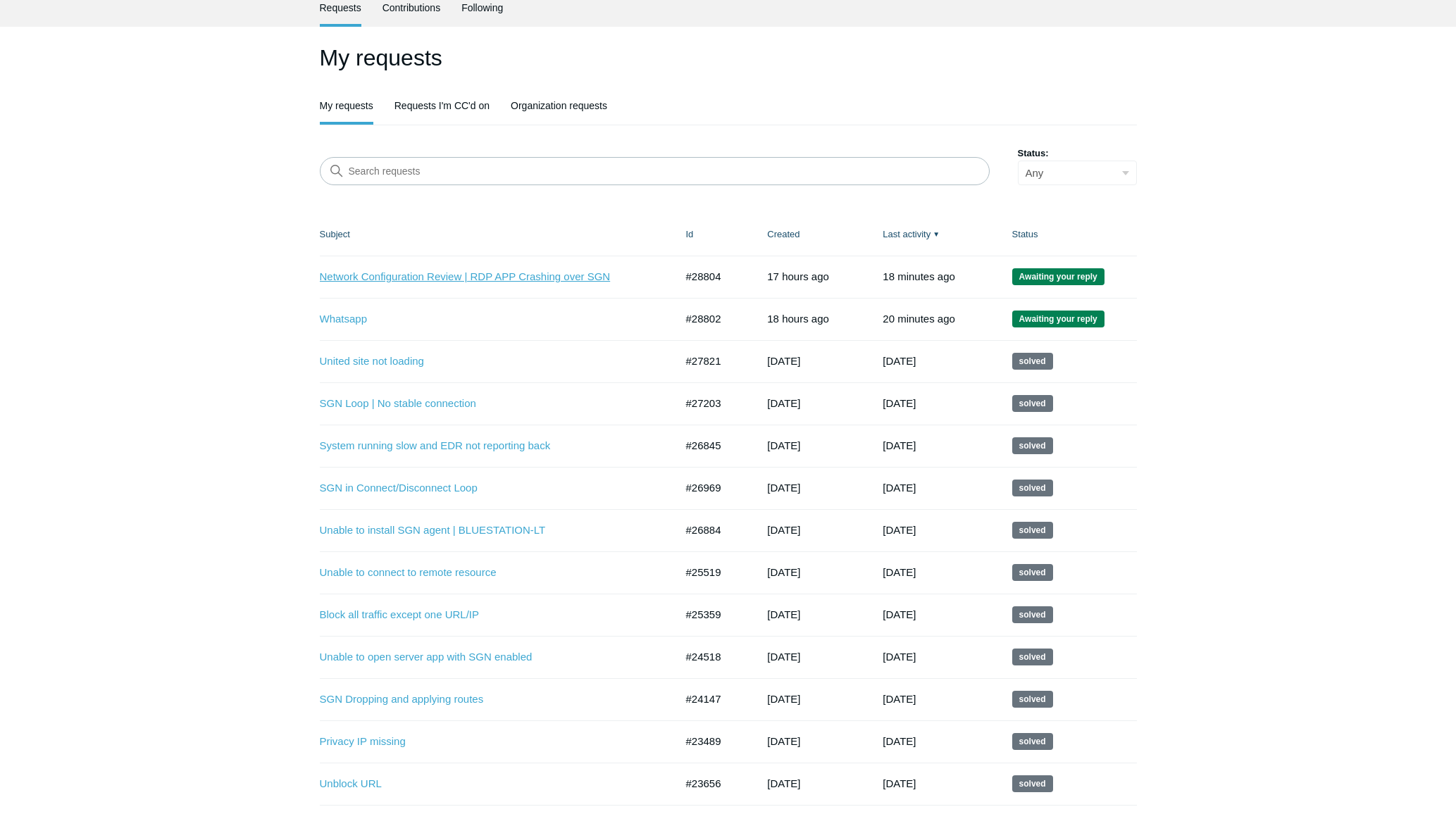
click at [389, 282] on link "Network Configuration Review | RDP APP Crashing over SGN" at bounding box center [486, 277] width 334 height 16
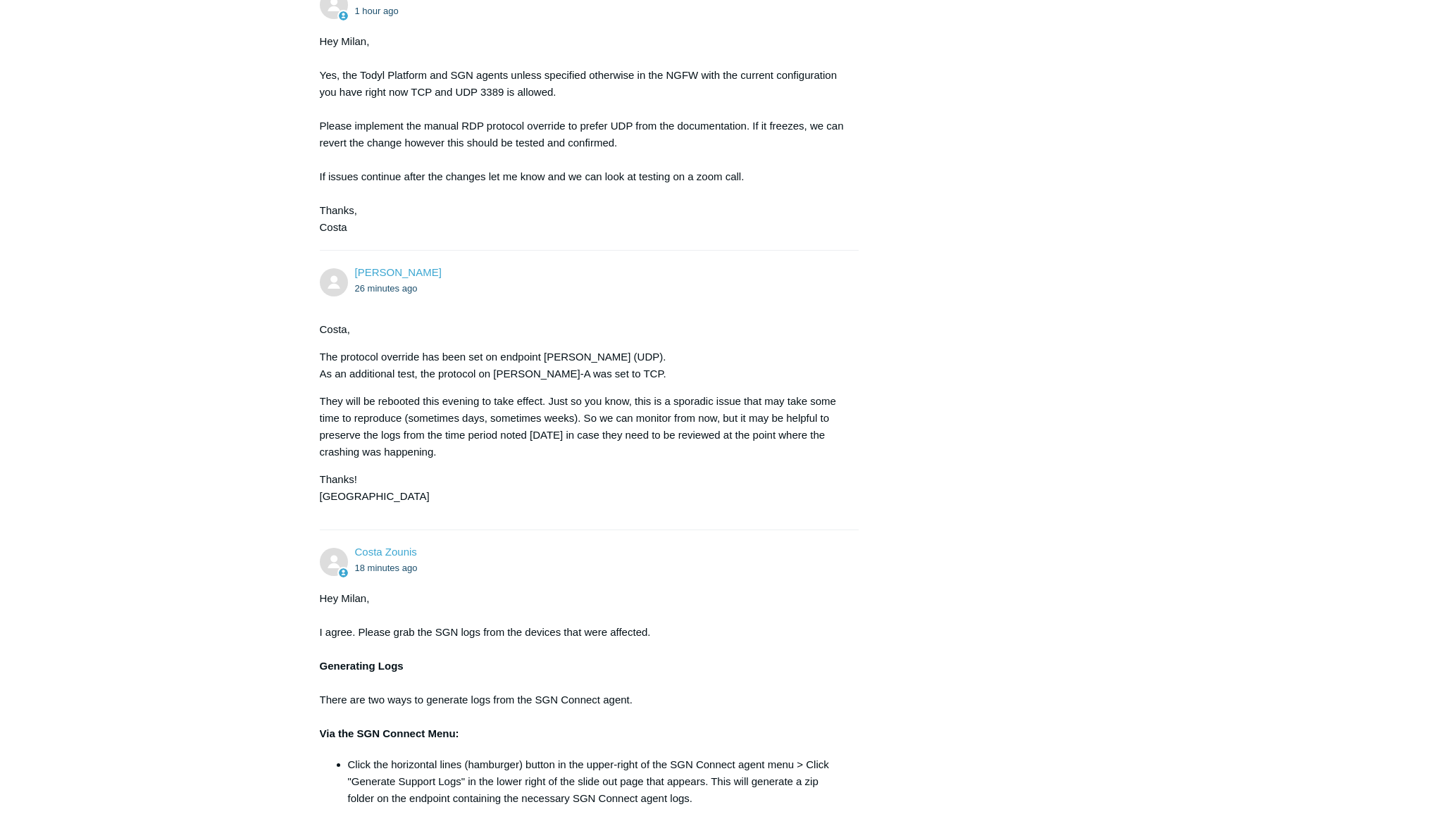
scroll to position [3836, 0]
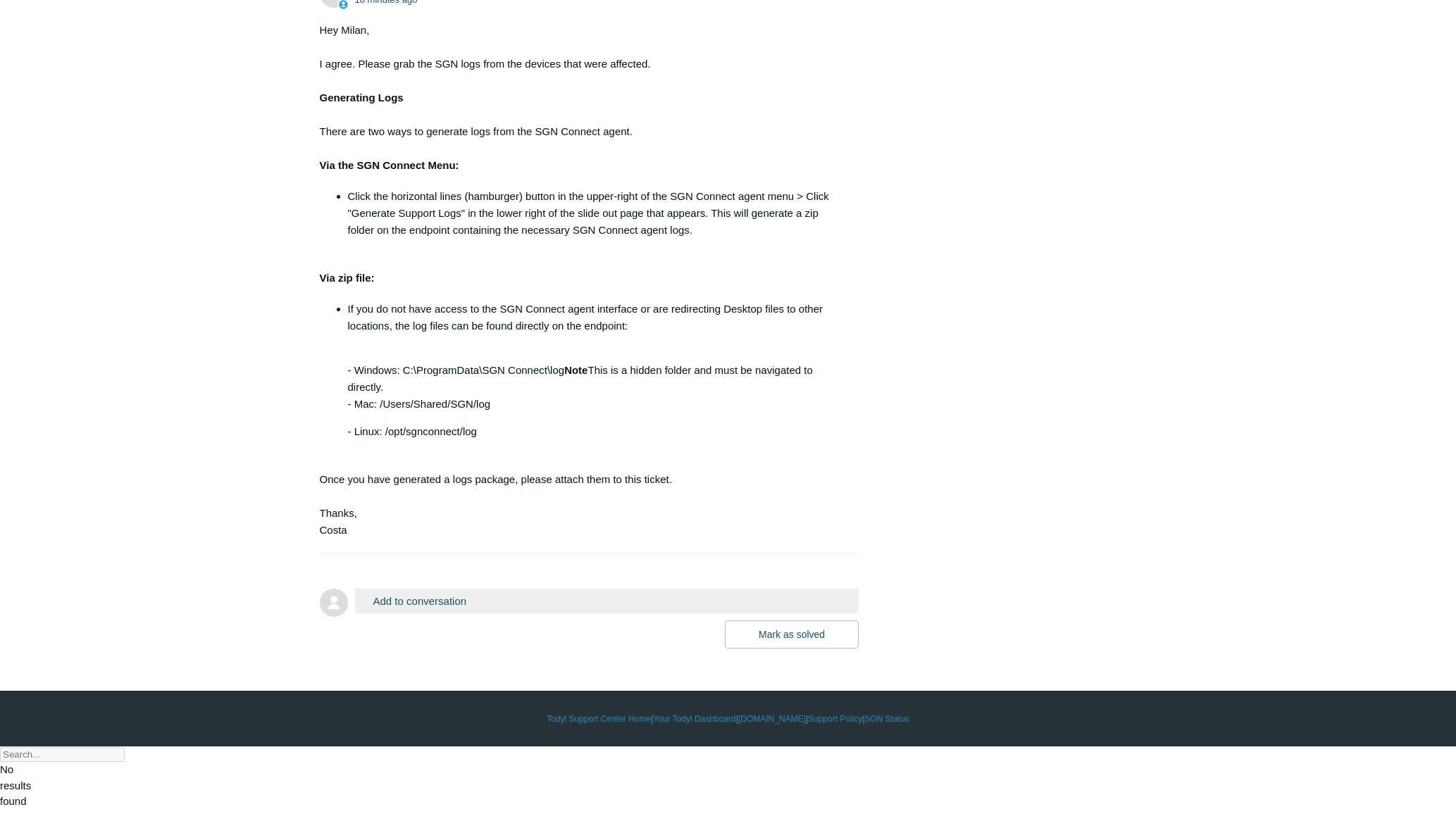
click at [418, 614] on button "Add to conversation" at bounding box center [607, 601] width 505 height 25
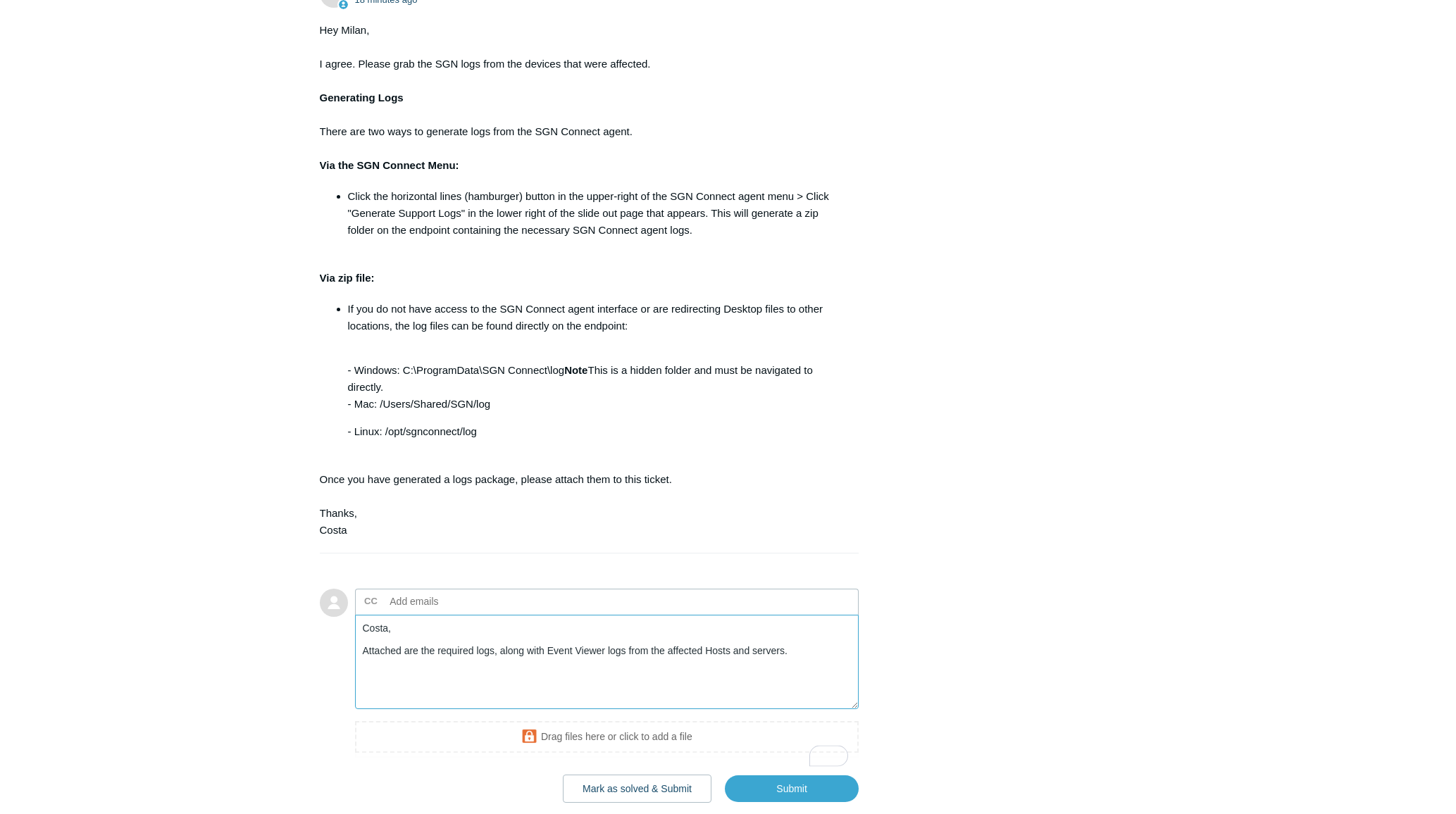
click at [645, 710] on textarea "Costa, Attached are the required logs, along with Event Viewer logs from the af…" at bounding box center [607, 663] width 505 height 95
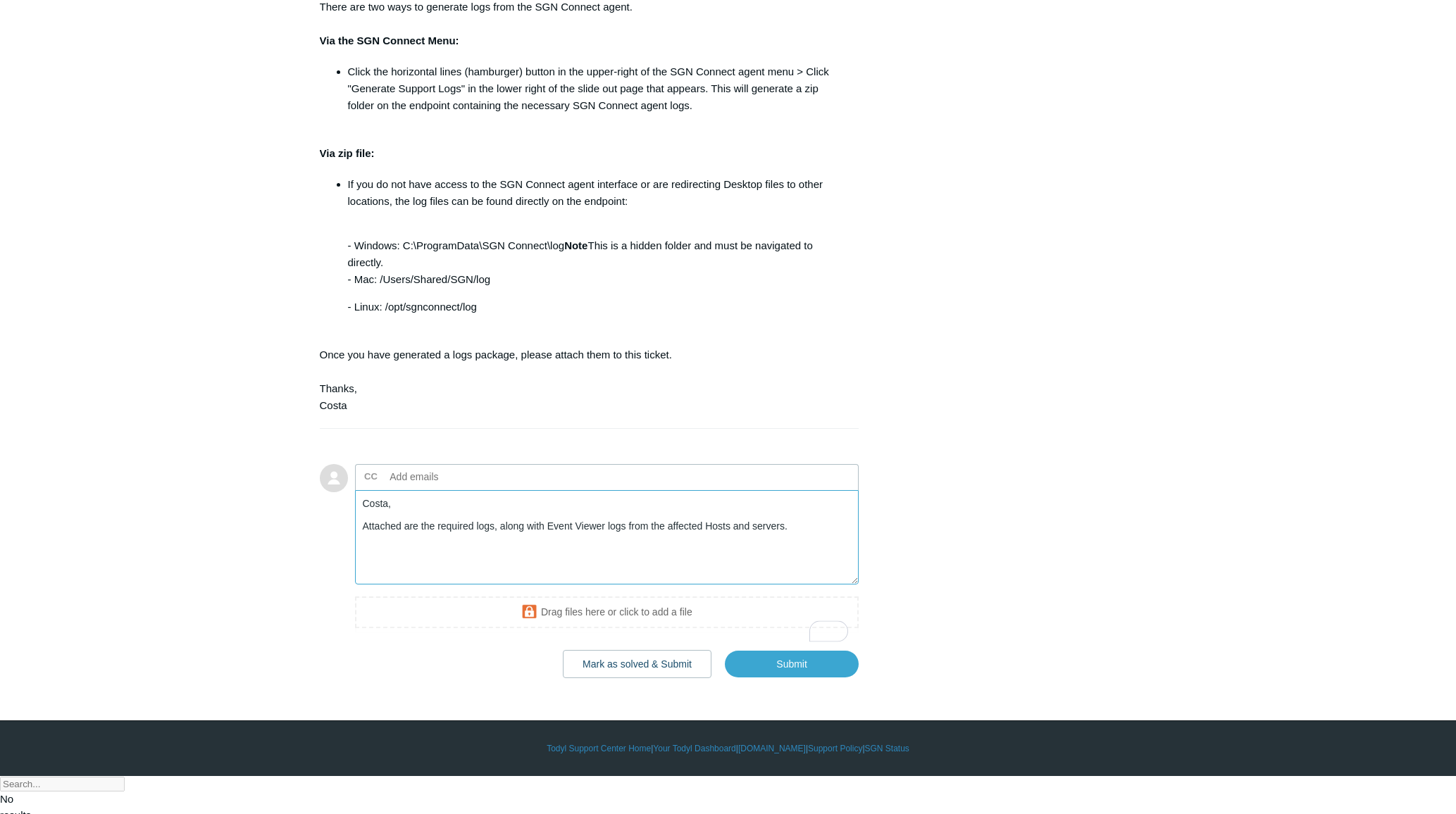
scroll to position [3990, 0]
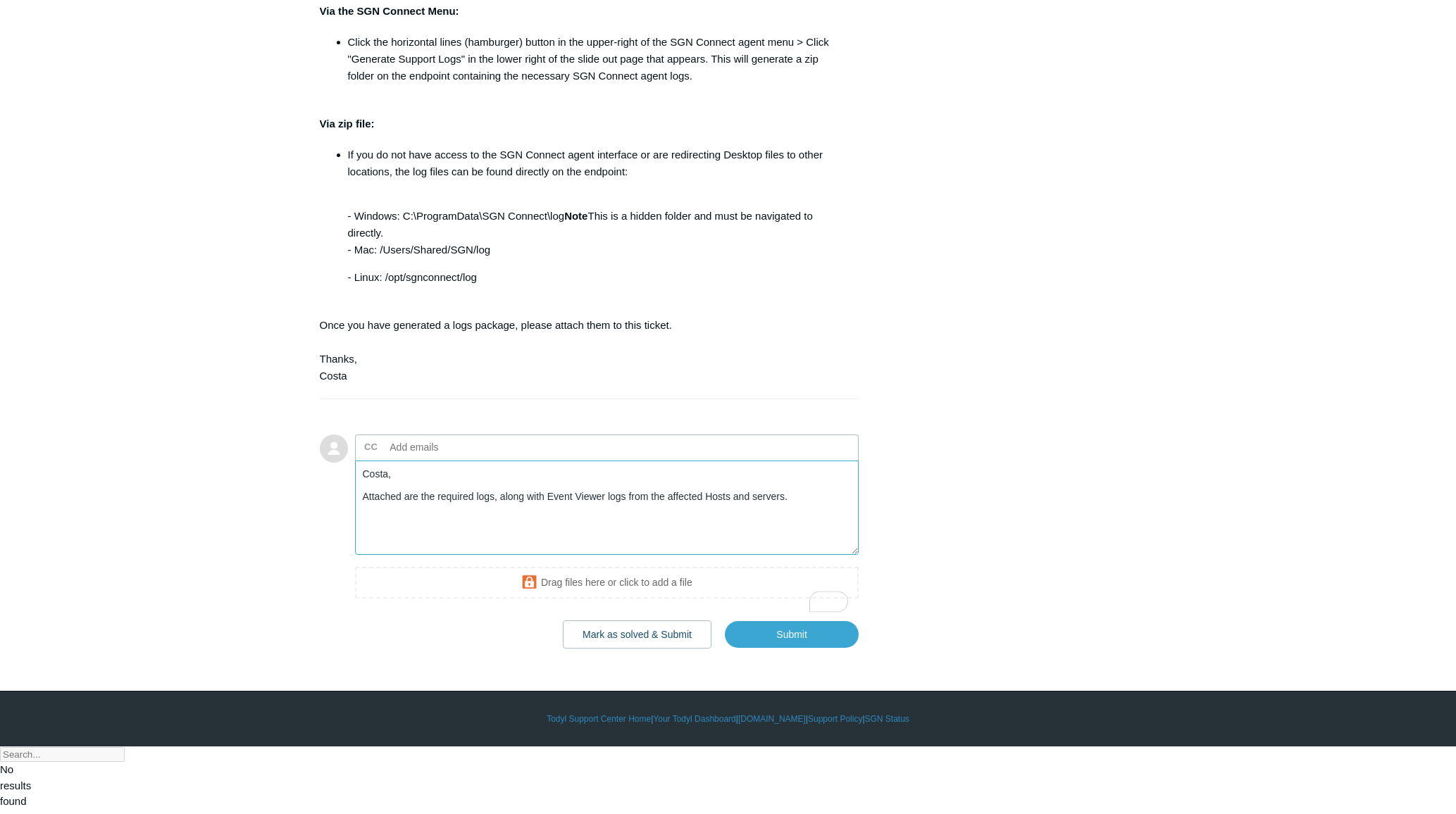
click at [801, 556] on textarea "Costa, Attached are the required logs, along with Event Viewer logs from the af…" at bounding box center [607, 508] width 505 height 95
click at [789, 556] on textarea "Costa, Attached are the required logs, along with Event Viewer logs from the af…" at bounding box center [607, 508] width 505 height 95
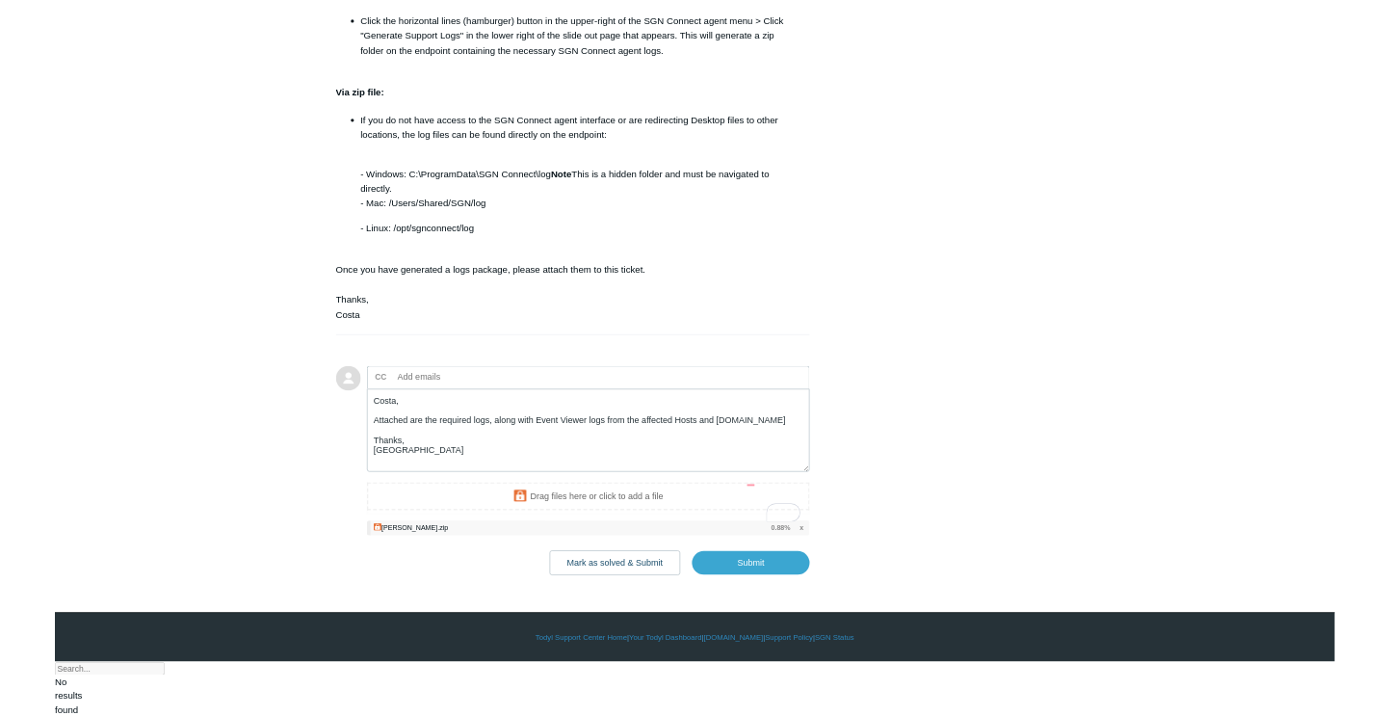
scroll to position [5488, 0]
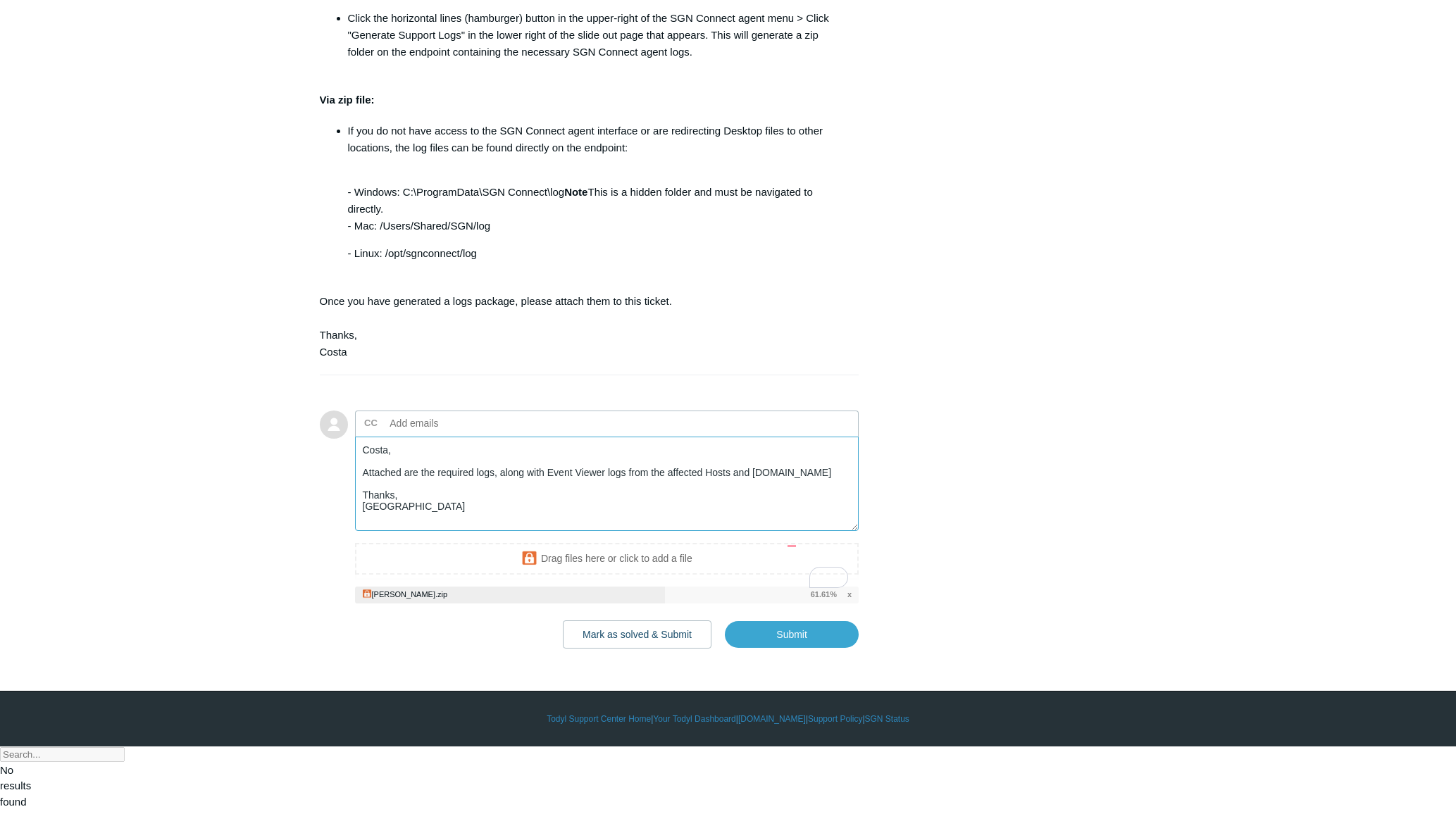
click at [518, 532] on textarea "Costa, Attached are the required logs, along with Event Viewer logs from the af…" at bounding box center [607, 484] width 505 height 95
click at [491, 532] on textarea "Costa, Attached are the required logs, along with Event Viewer logs from the af…" at bounding box center [607, 484] width 505 height 95
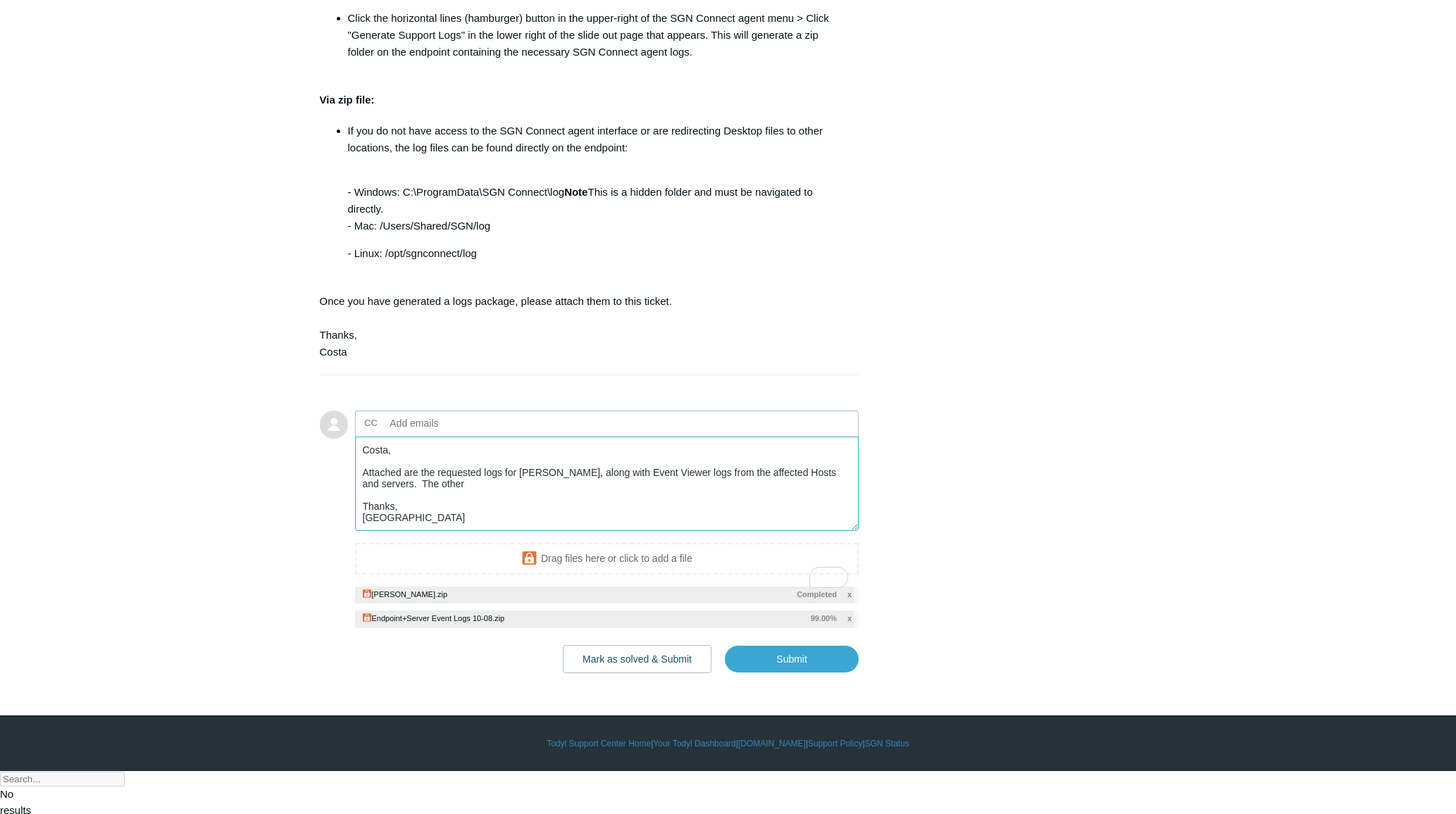
click at [497, 532] on textarea "Costa, Attached are the requested logs for RM-NORTON, along with Event Viewer l…" at bounding box center [607, 484] width 505 height 95
click at [471, 532] on textarea "Costa, Attached are the requested logs for RM-NORTON, along with Event Viewer l…" at bounding box center [607, 484] width 505 height 95
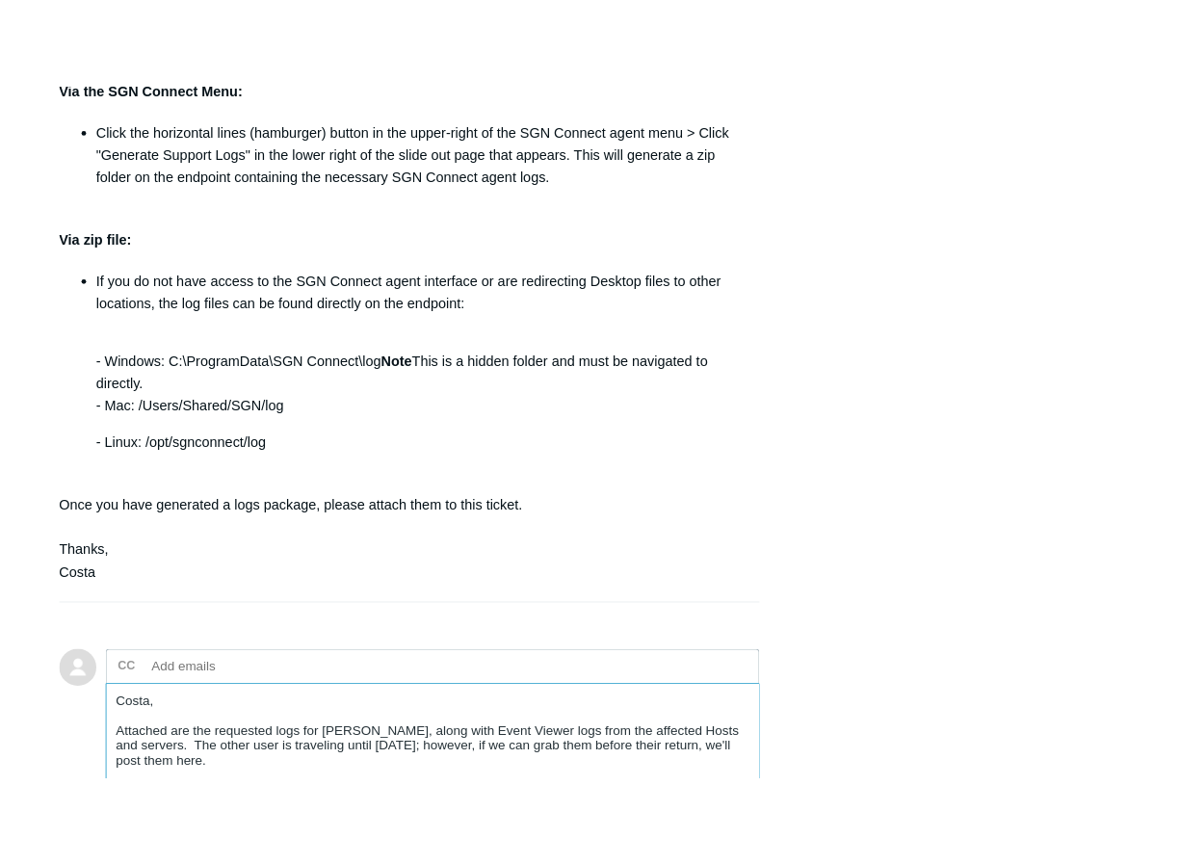
scroll to position [5534, 0]
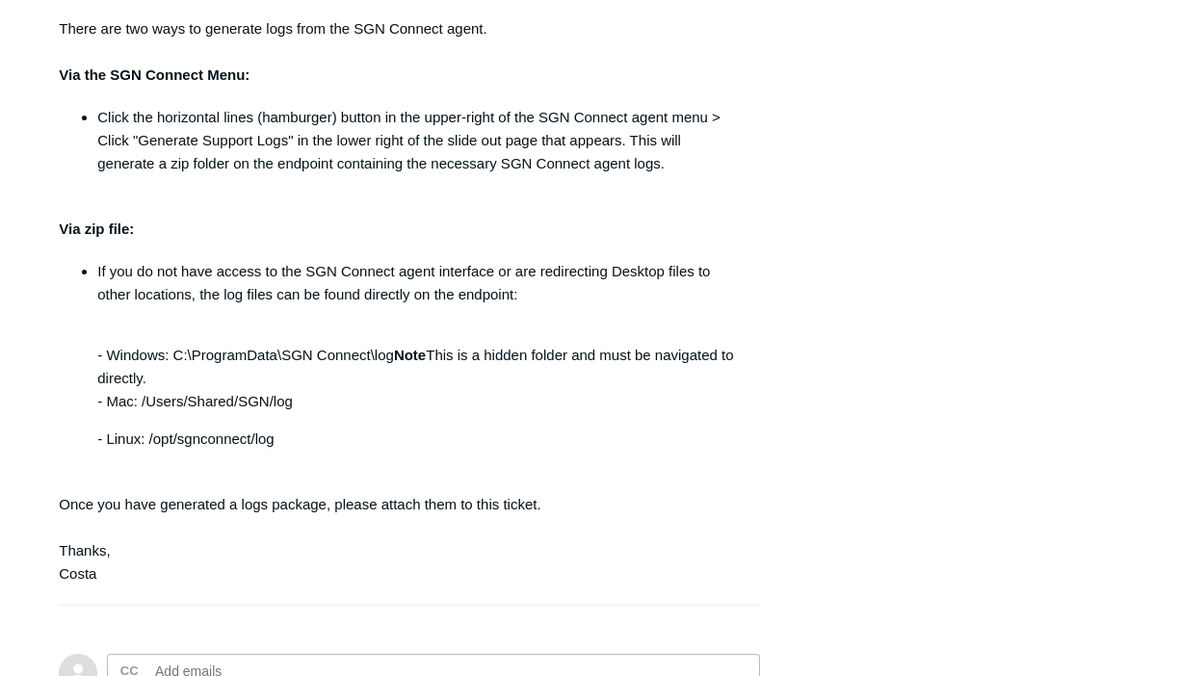
click at [432, 579] on div "Hey Milan, I agree. Please grab the SGN logs from the devices that were affecte…" at bounding box center [400, 232] width 682 height 707
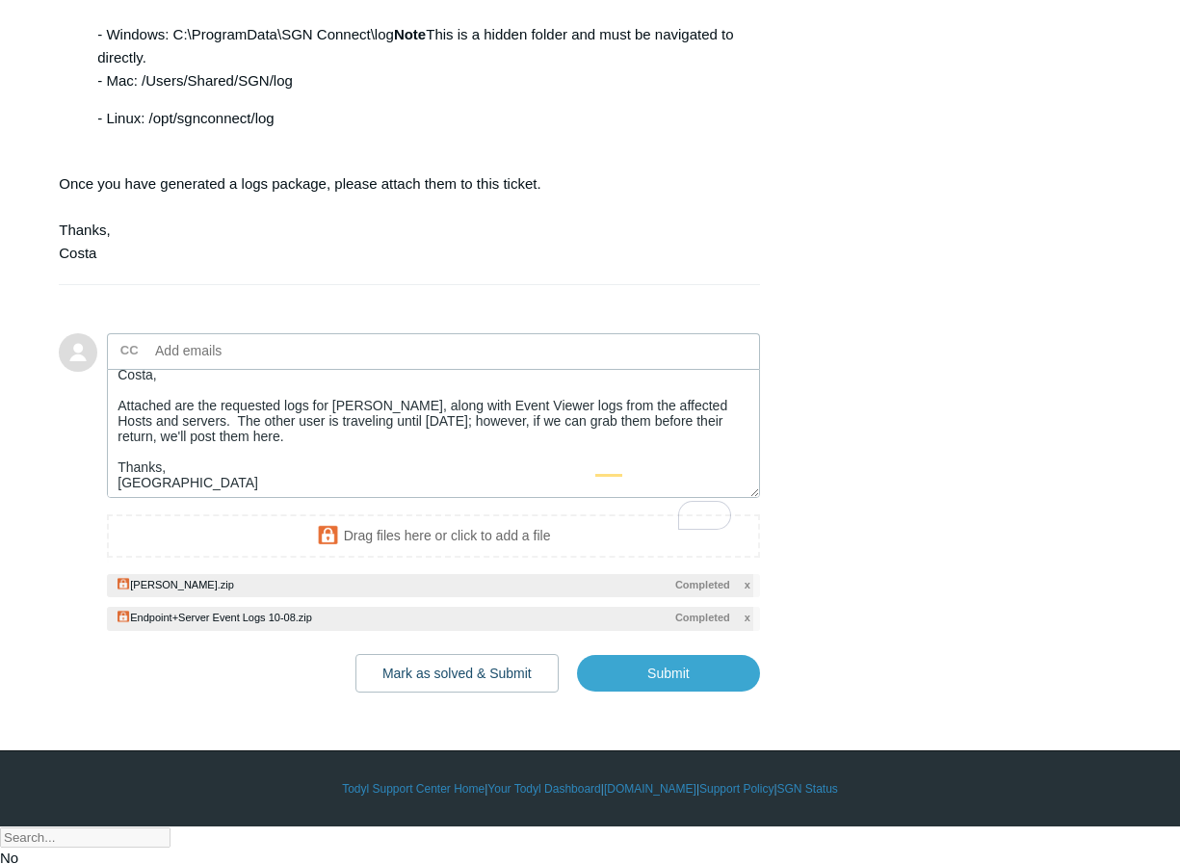
scroll to position [15, 0]
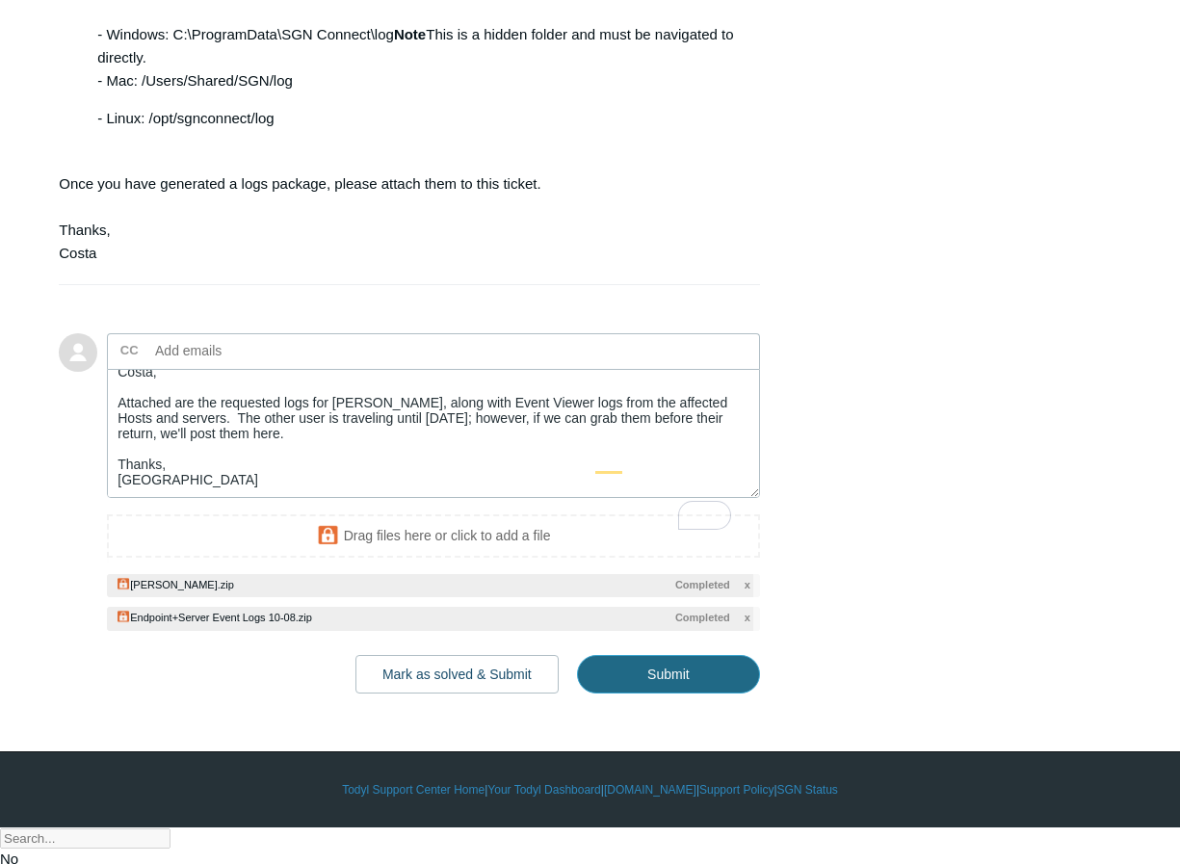
click at [698, 693] on input "Submit" at bounding box center [668, 674] width 183 height 39
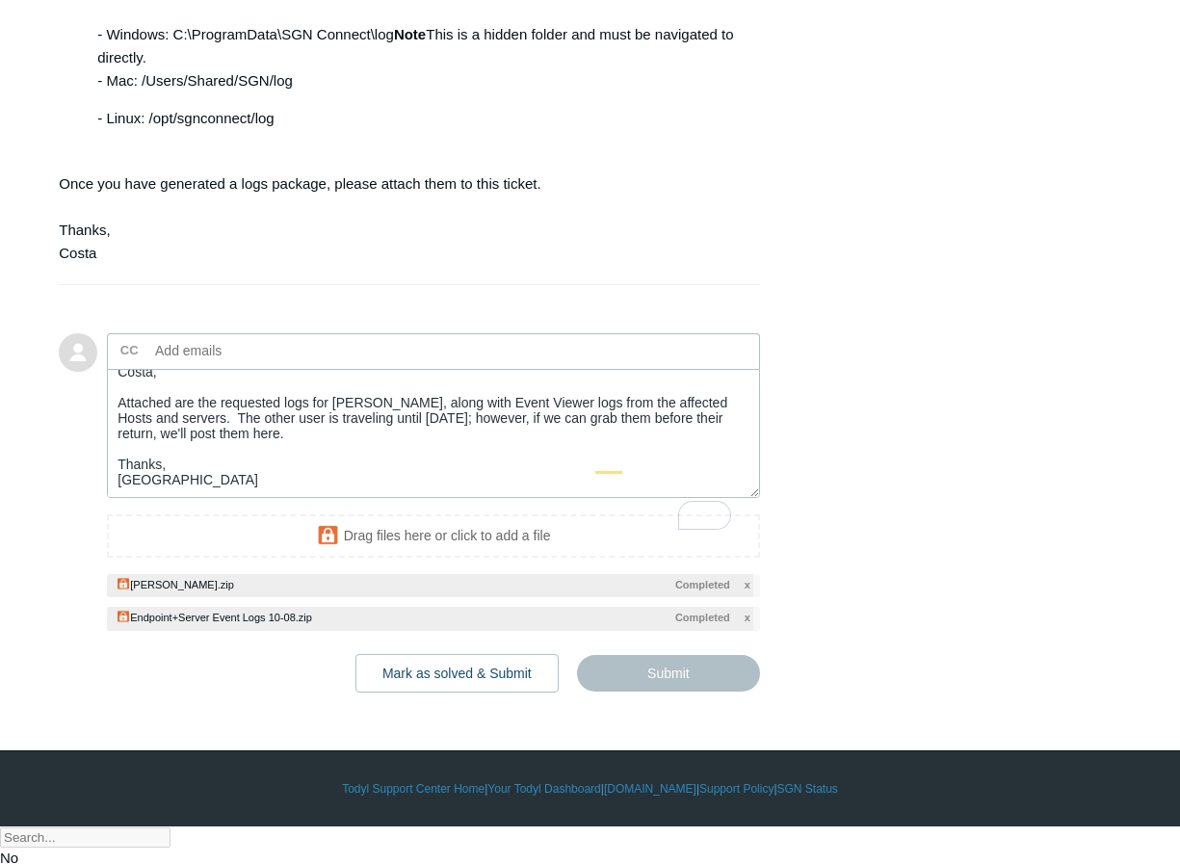
type textarea "Costa, Attached are the requested logs for RM-NORTON, along with Event Viewer l…"
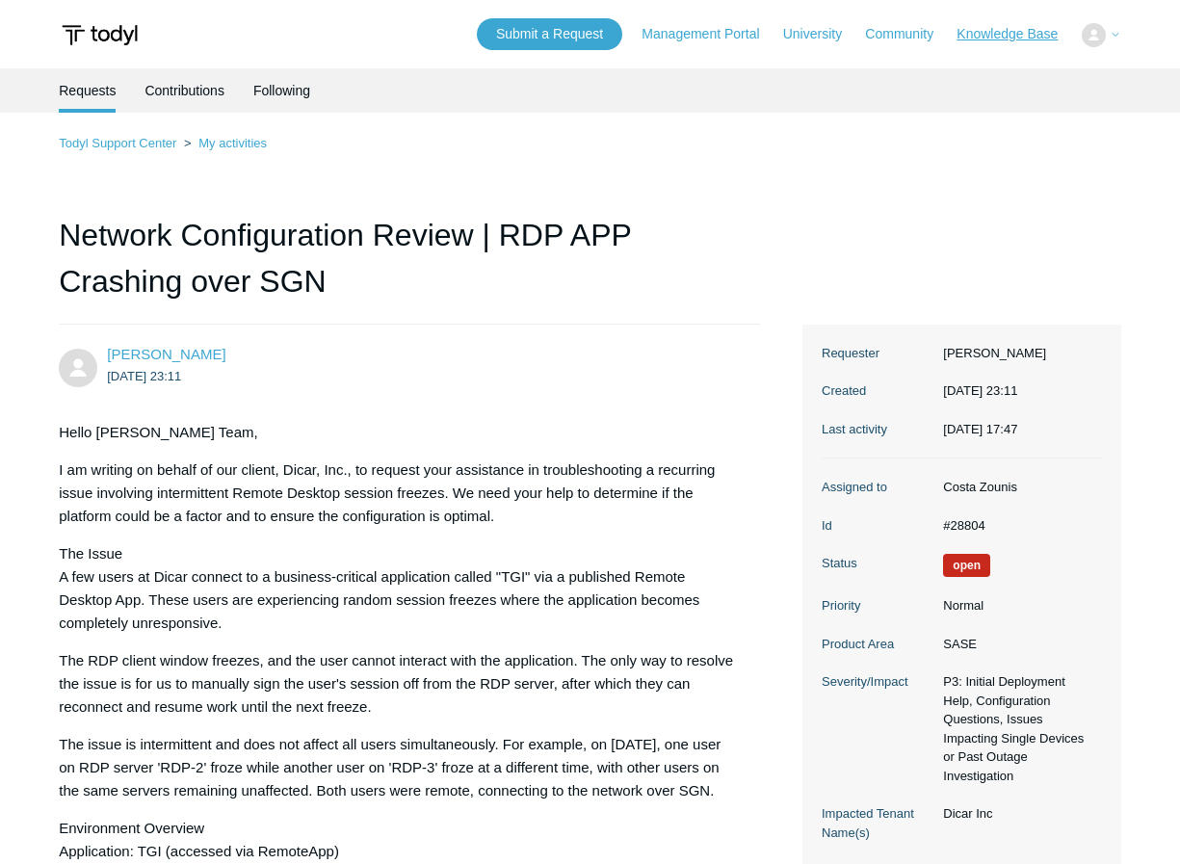
click at [1008, 38] on link "Knowledge Base" at bounding box center [1016, 34] width 120 height 20
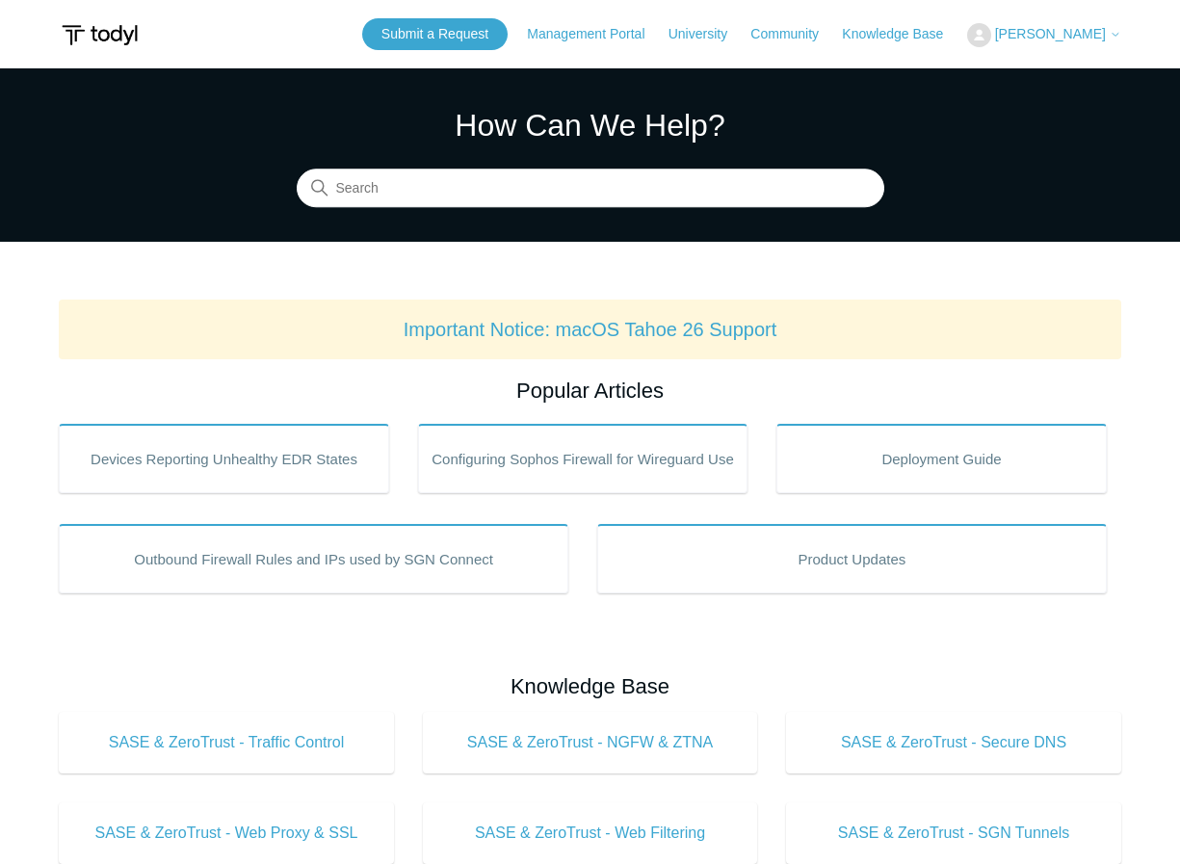
click at [1118, 35] on icon at bounding box center [1115, 35] width 12 height 12
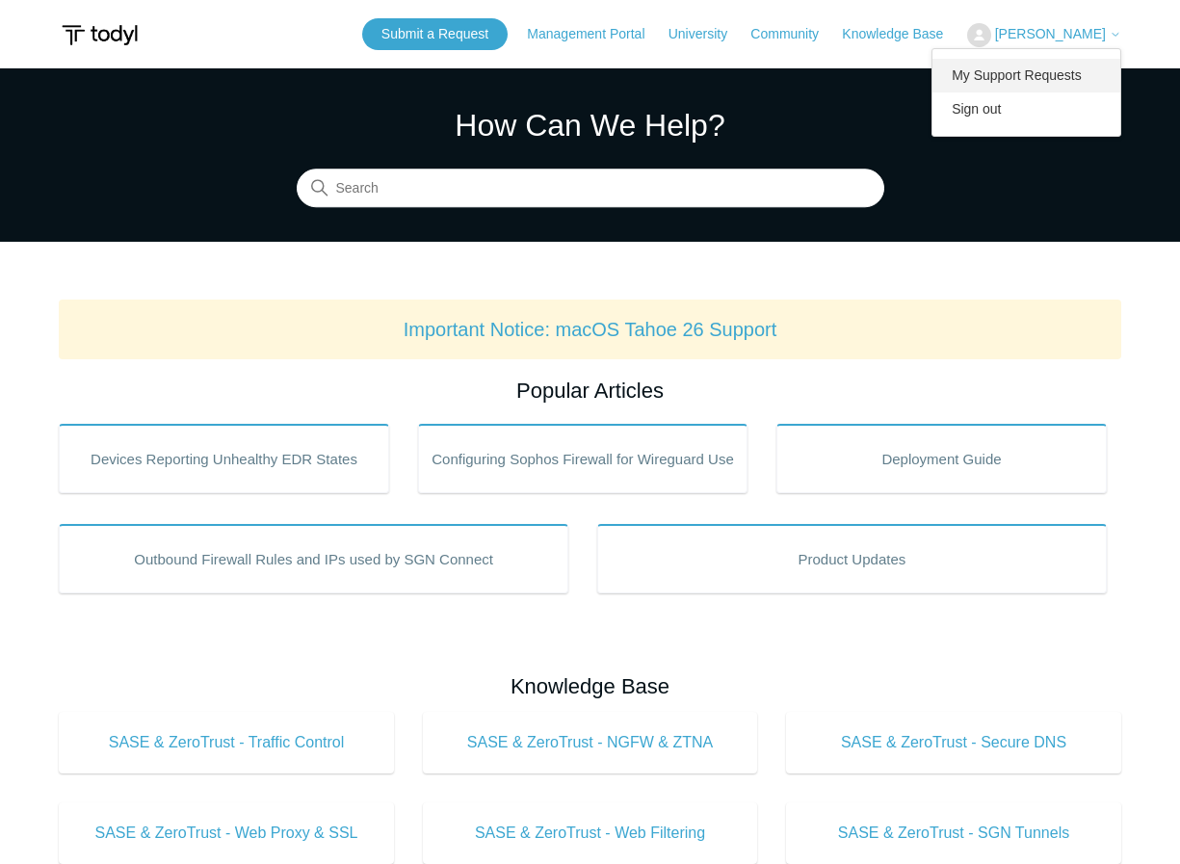
click at [1052, 81] on link "My Support Requests" at bounding box center [1026, 76] width 188 height 34
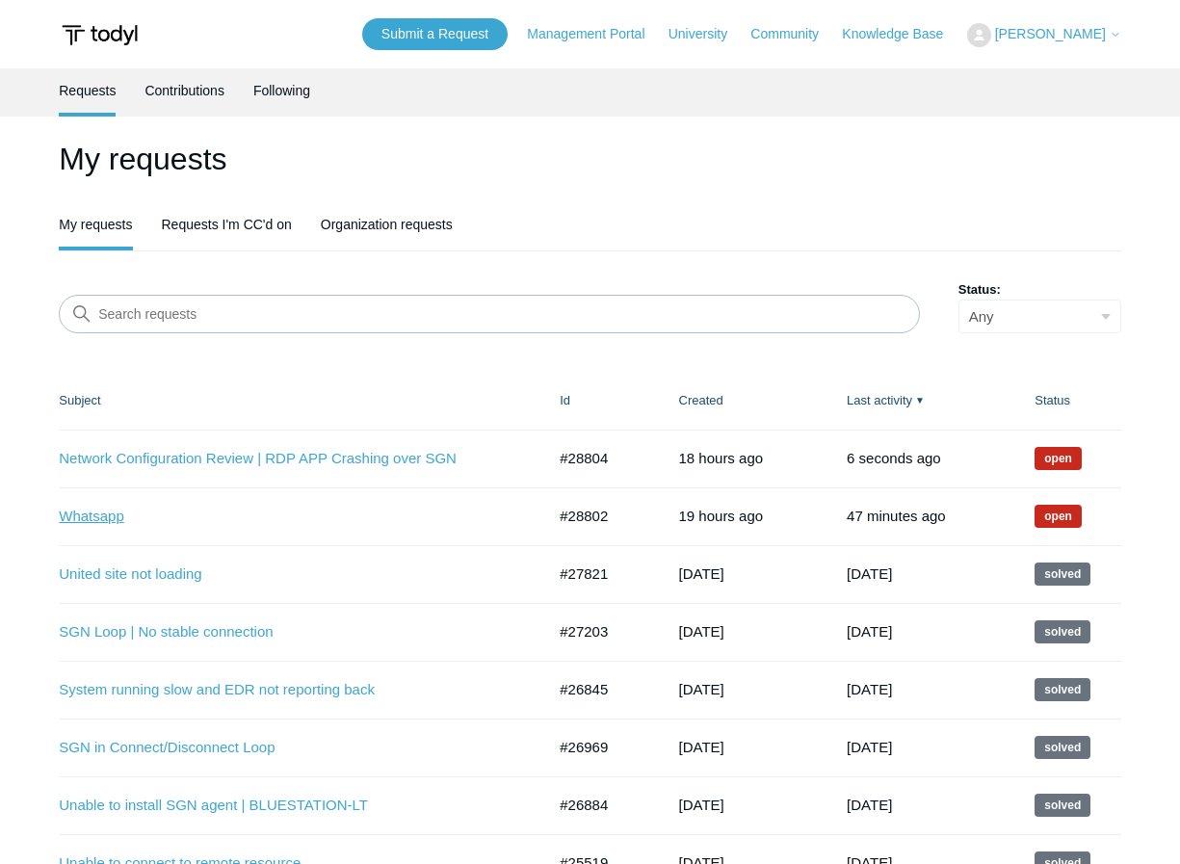
click at [96, 514] on link "Whatsapp" at bounding box center [287, 517] width 457 height 22
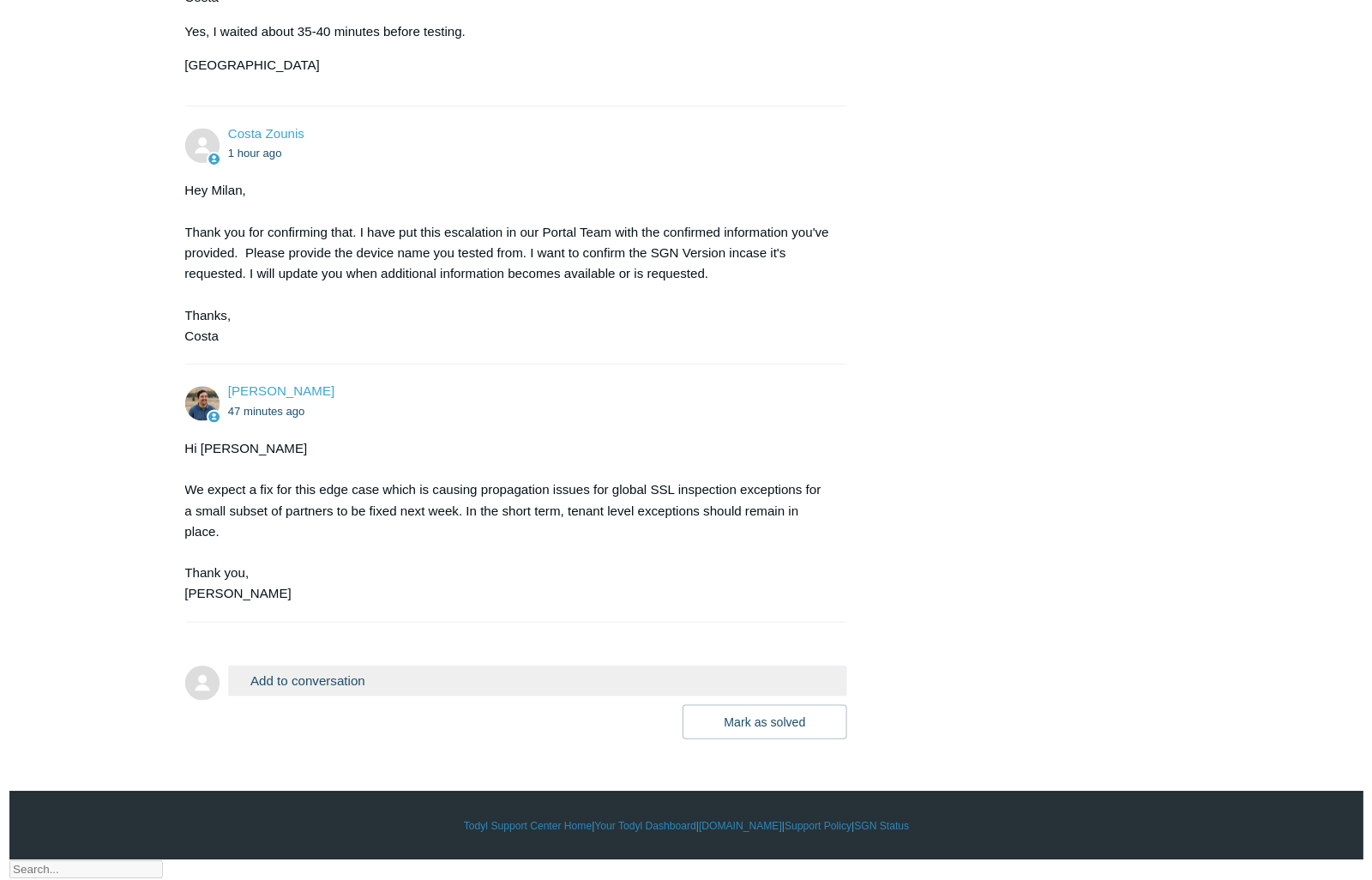
scroll to position [2247, 0]
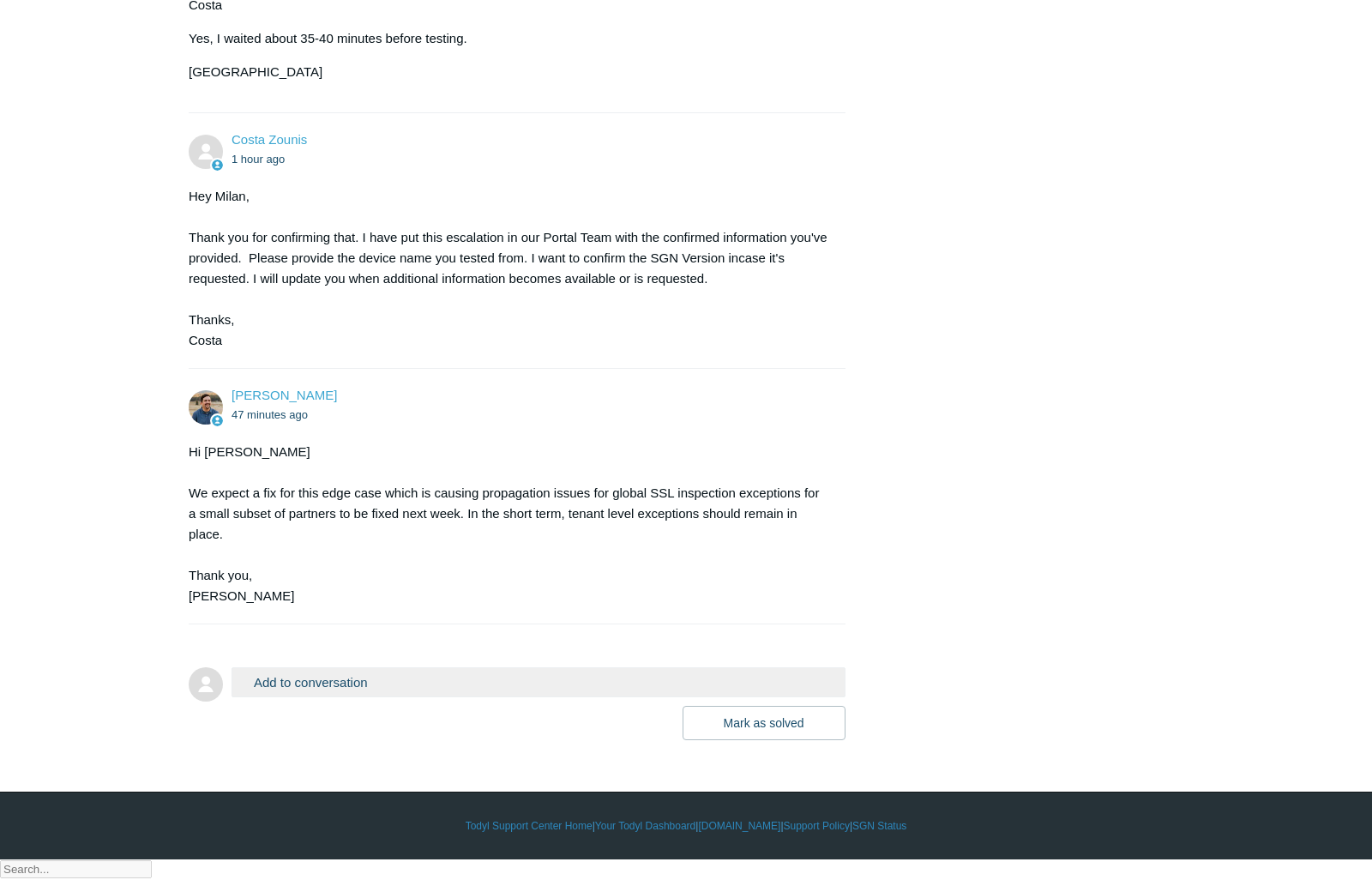
click at [385, 697] on button "Add to conversation" at bounding box center [539, 682] width 614 height 30
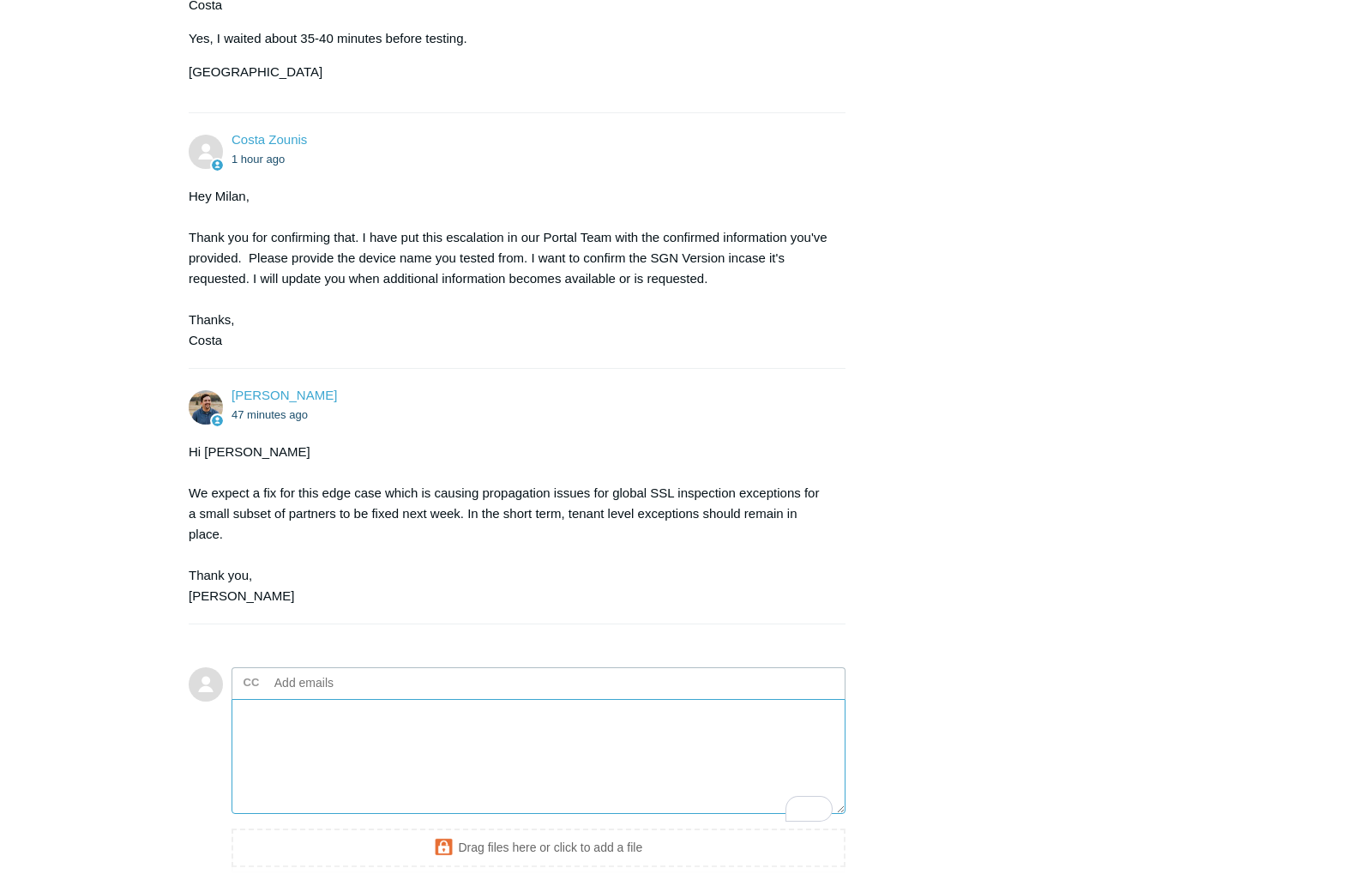
type textarea "t"
click at [349, 769] on textarea "Team The hostname is" at bounding box center [539, 757] width 614 height 116
click at [586, 755] on textarea "Team The hostname is BLUE-STATION (in our tenant) and" at bounding box center [539, 757] width 614 height 116
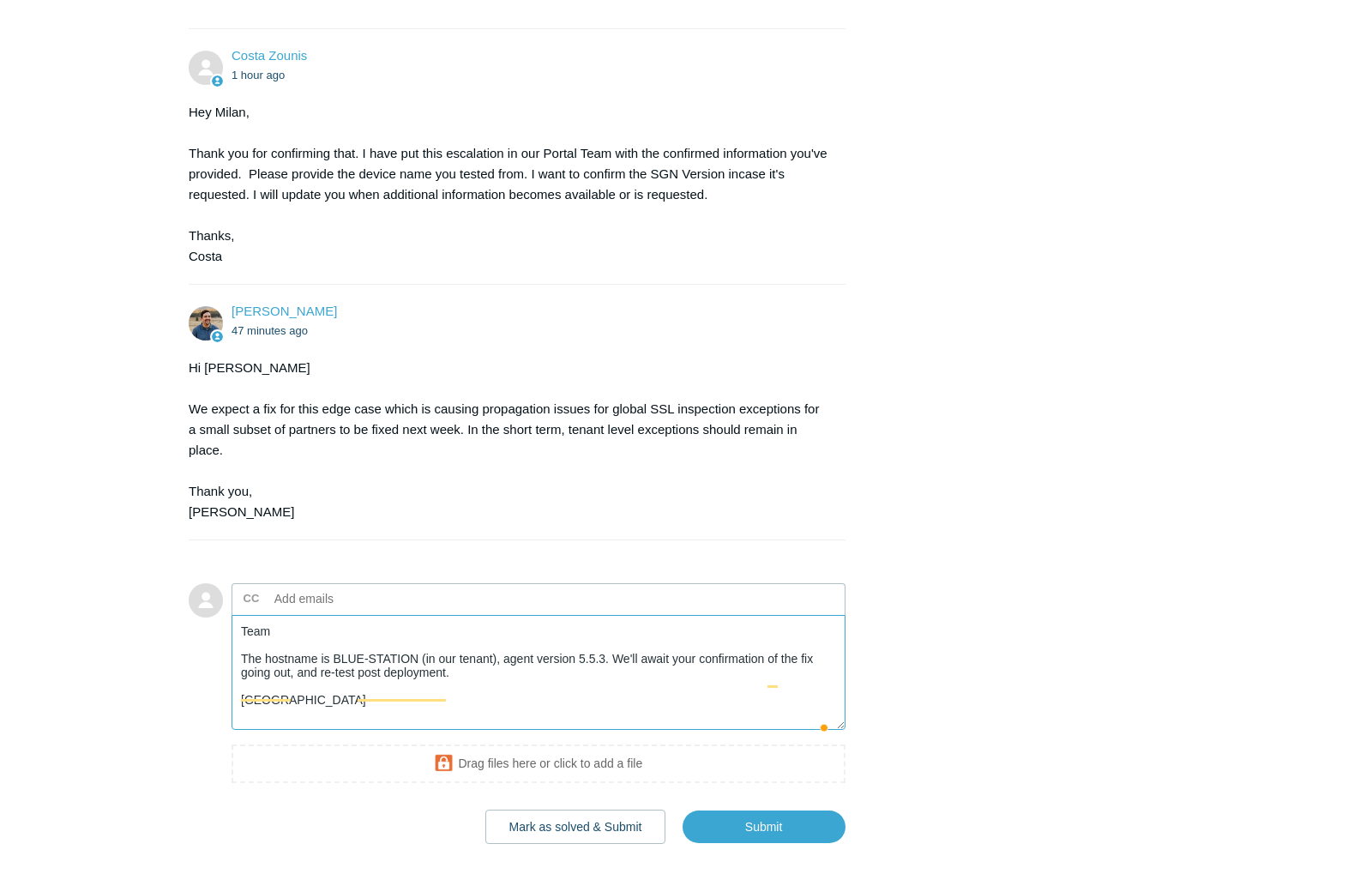
scroll to position [2435, 0]
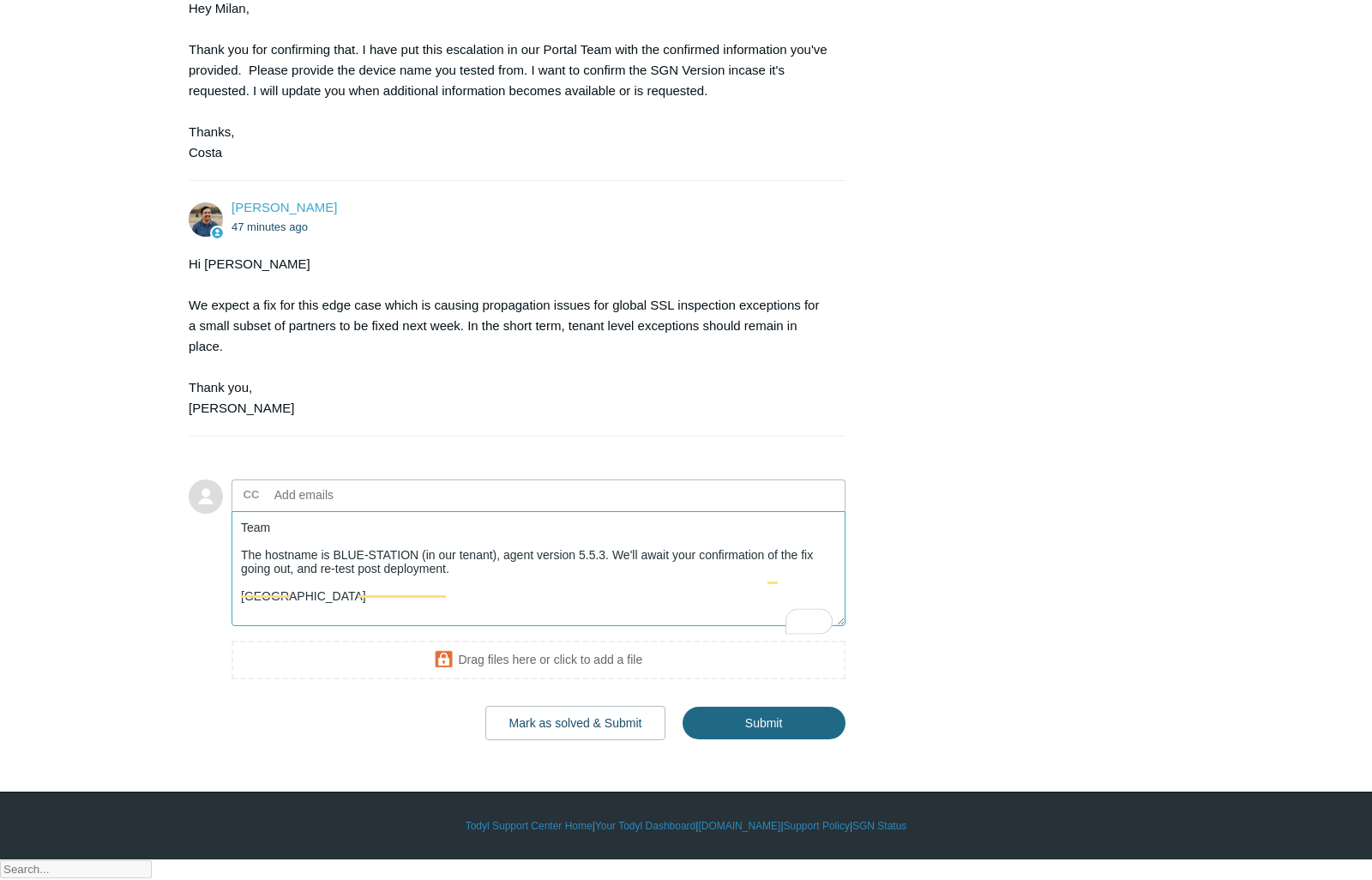
type textarea "Team The hostname is BLUE-STATION (in our tenant), agent version 5.5.3. We'll a…"
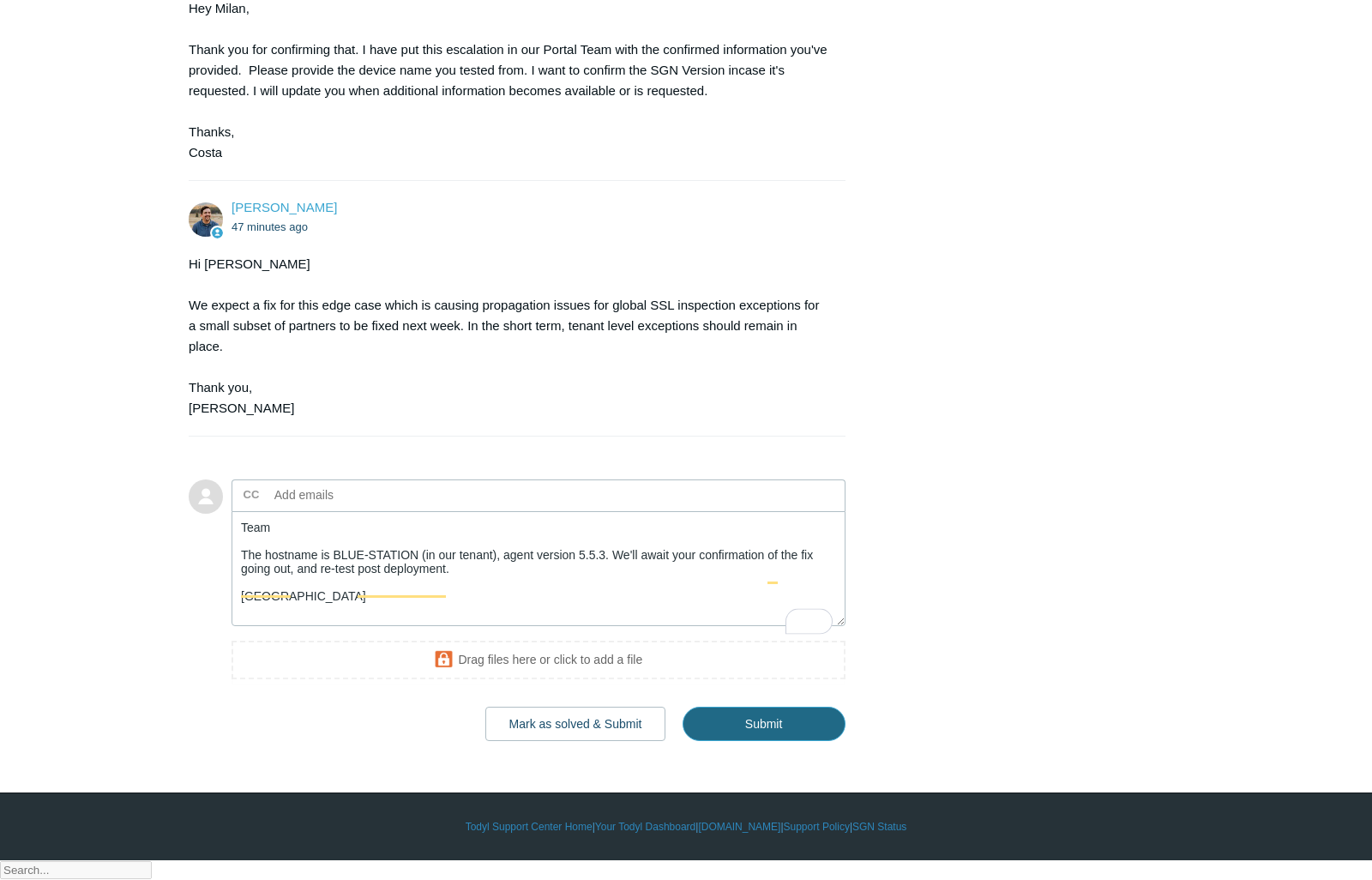
click at [777, 741] on input "Submit" at bounding box center [764, 724] width 163 height 35
